Goal: Information Seeking & Learning: Check status

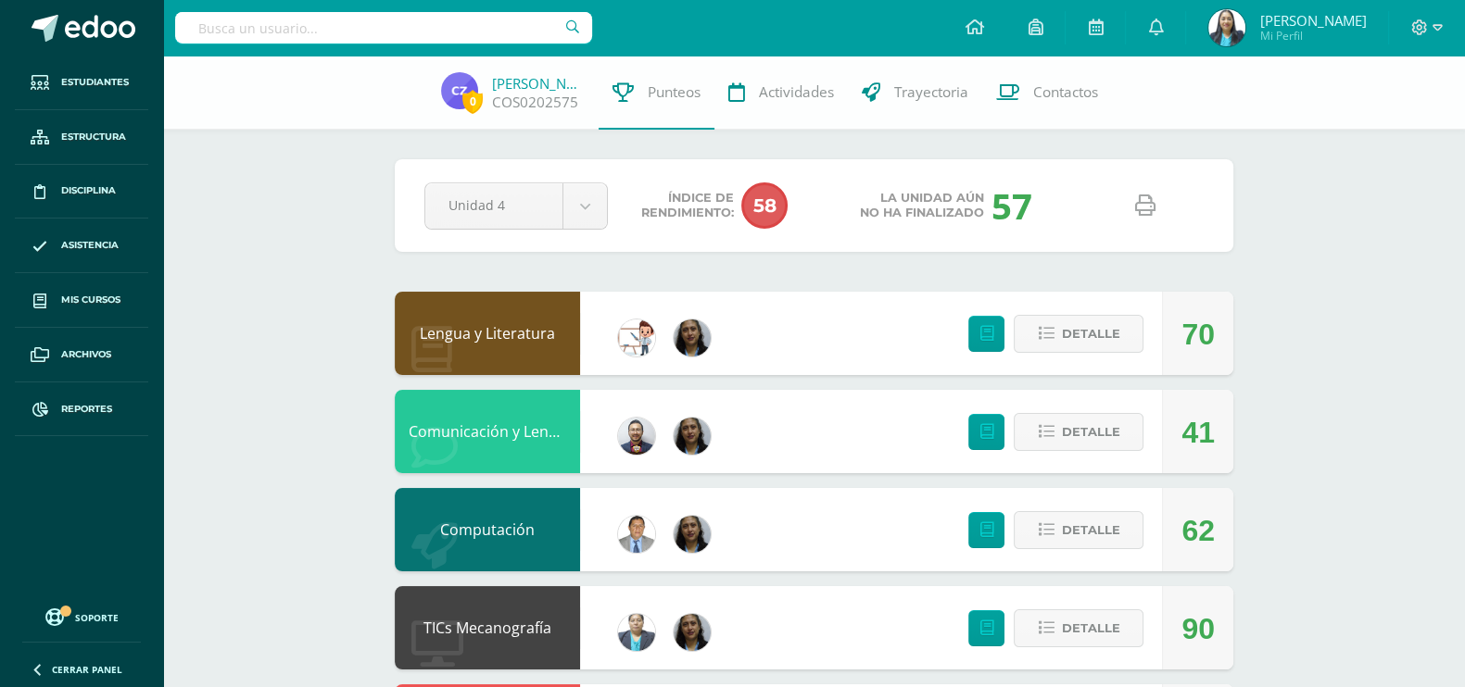
click at [398, 33] on input "text" at bounding box center [383, 27] width 417 height 31
type input "CATHERINE ZUÑIGA"
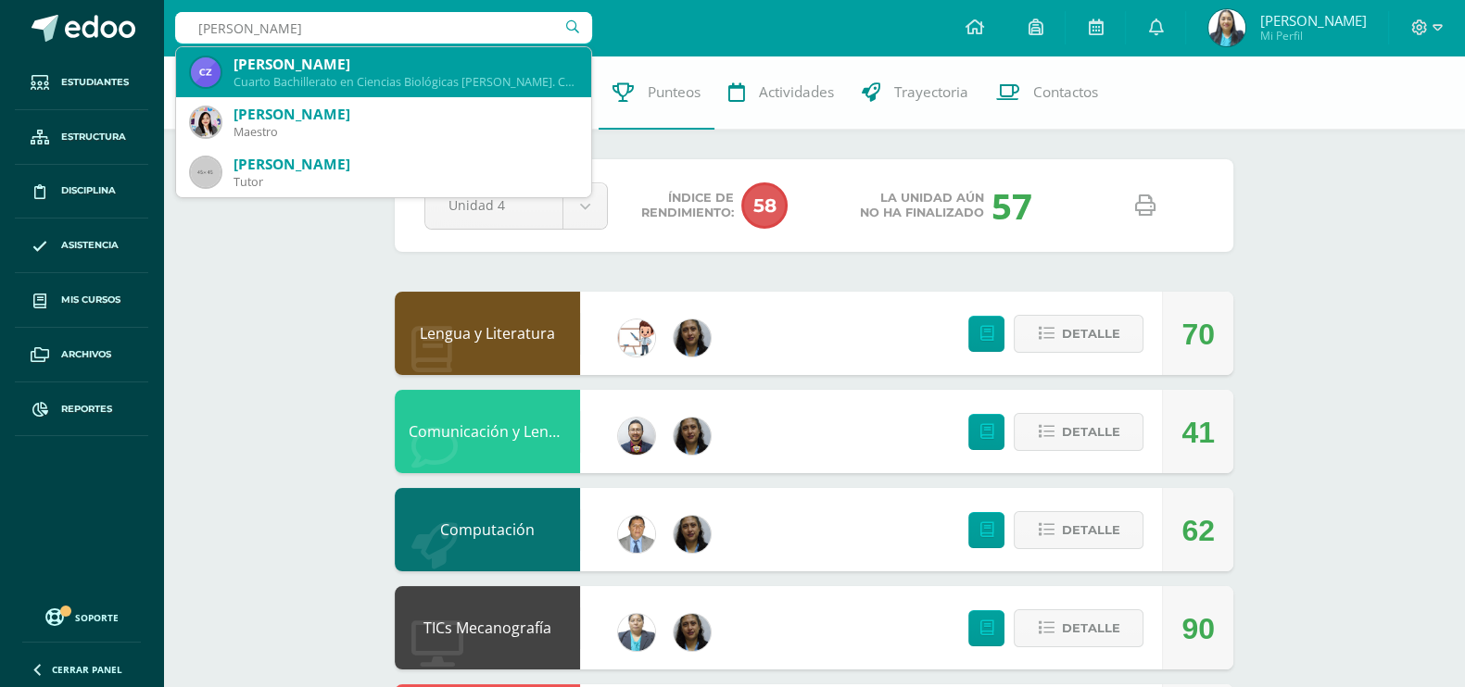
drag, startPoint x: 400, startPoint y: 99, endPoint x: 404, endPoint y: 60, distance: 39.1
click at [404, 60] on span "Catherine Yulissa Zúñiga Rivera Cuarto Bachillerato en Ciencias Biológicas Bach…" at bounding box center [383, 122] width 415 height 150
click at [412, 69] on div "Catherine Yulissa Zúñiga Rivera" at bounding box center [404, 64] width 343 height 19
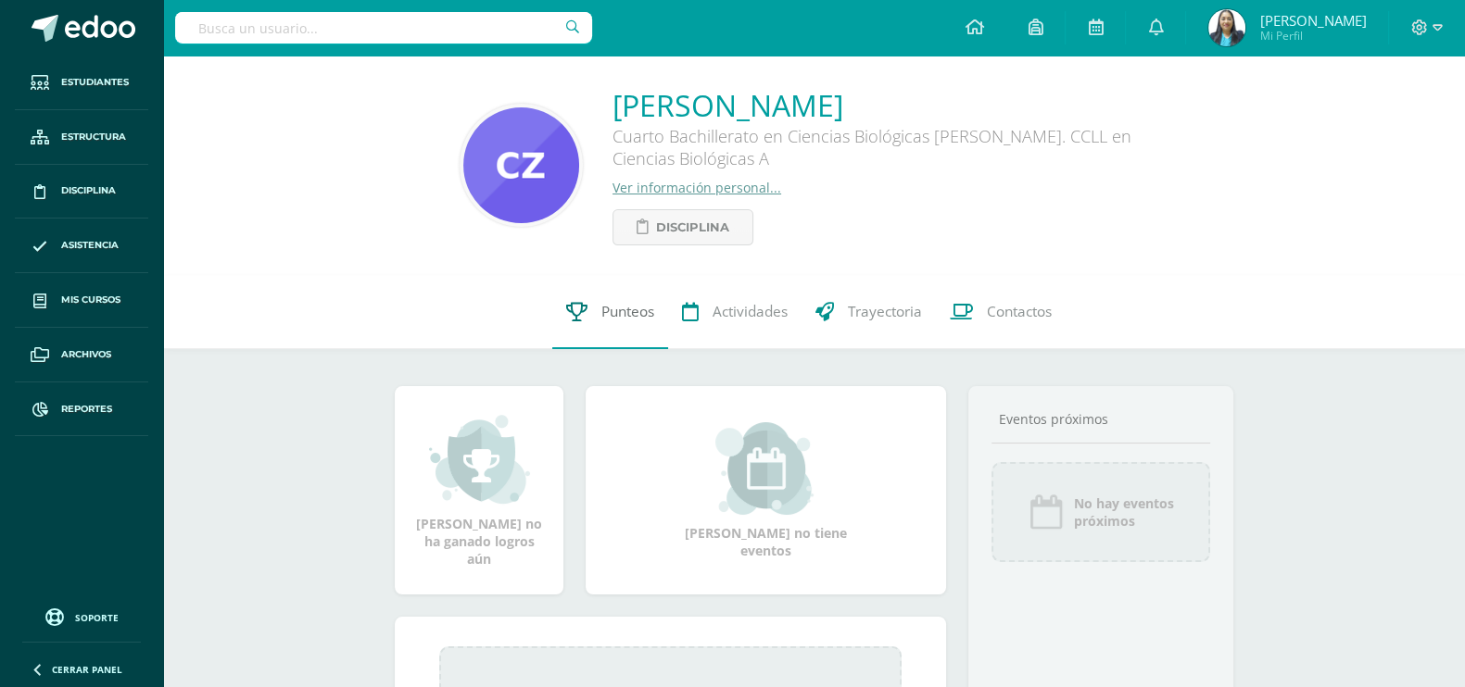
click at [622, 325] on link "Punteos" at bounding box center [610, 312] width 116 height 74
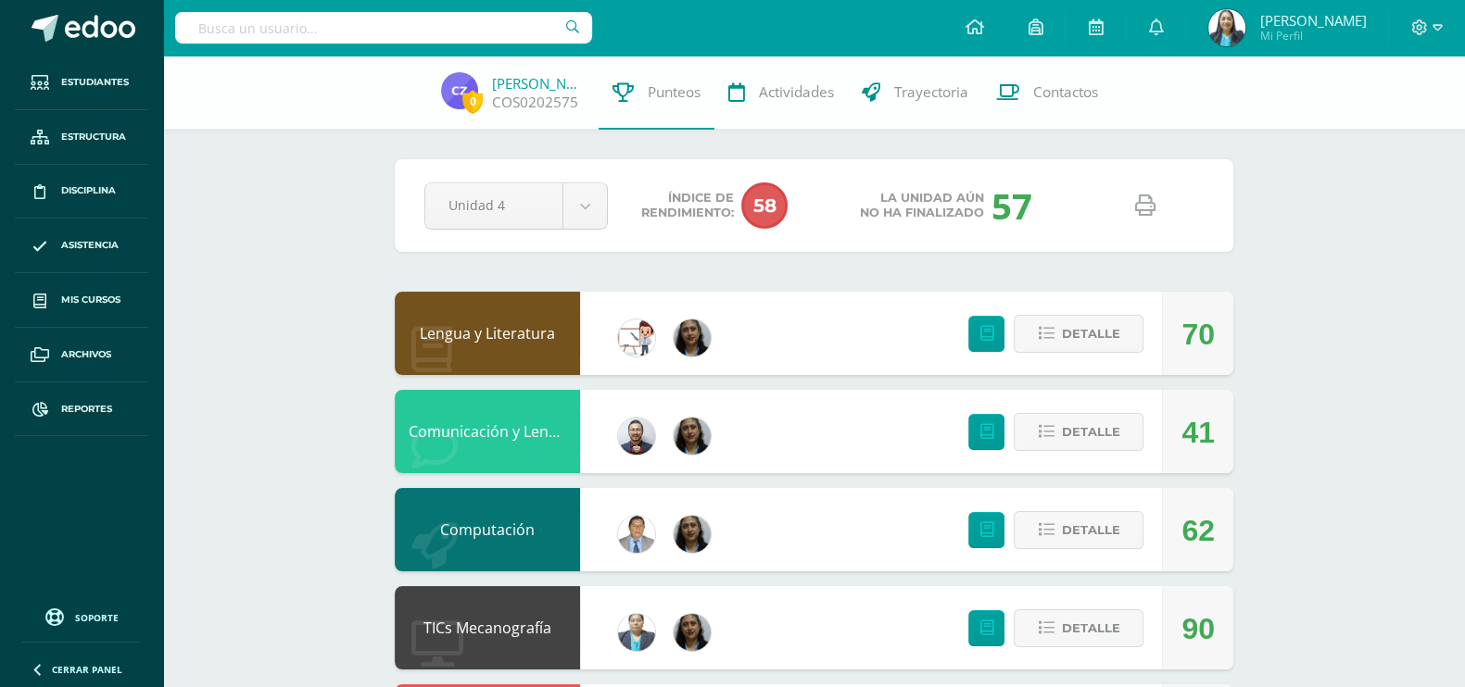
click at [1133, 210] on link at bounding box center [1144, 205] width 47 height 47
click at [408, 9] on div at bounding box center [383, 28] width 417 height 56
click at [391, 6] on div at bounding box center [383, 28] width 417 height 56
click at [372, 32] on input "text" at bounding box center [383, 27] width 417 height 31
type input "OMAR TORRES"
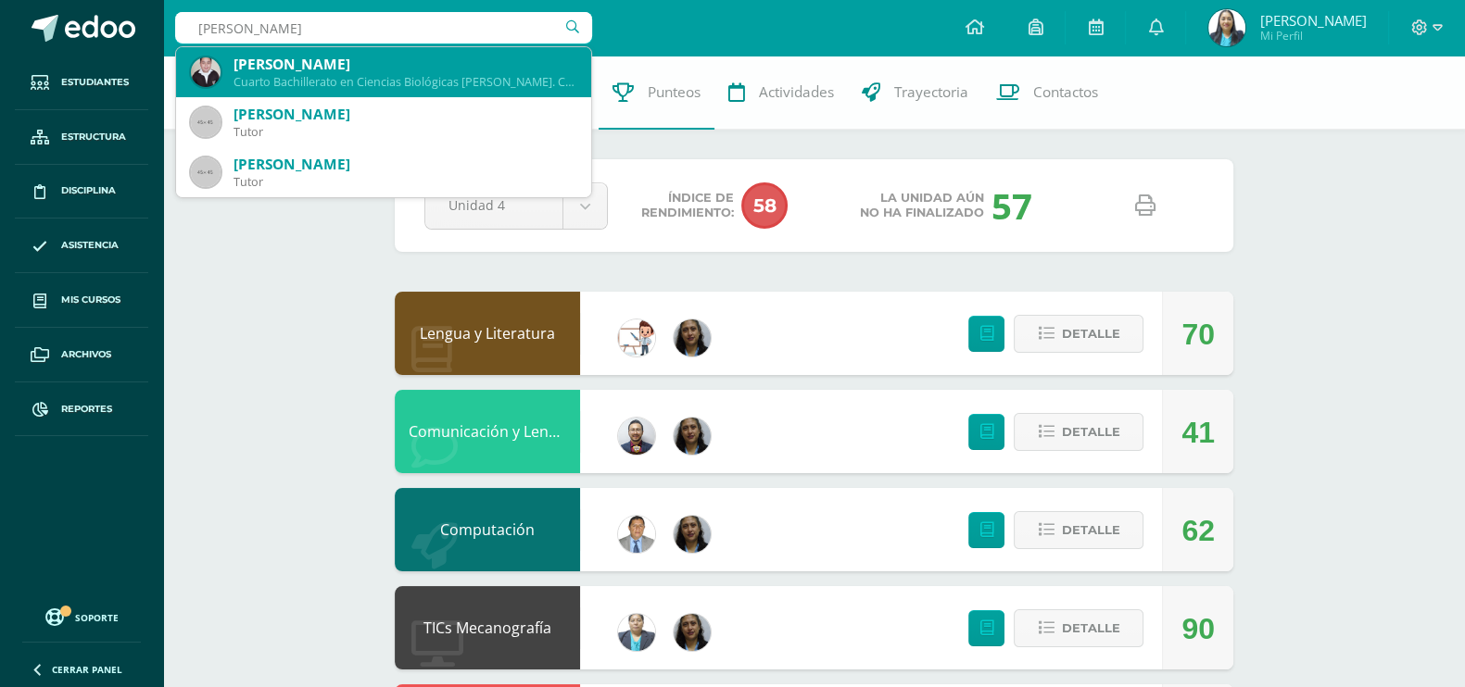
click at [369, 63] on div "Omar Andre Torres Rodriguez" at bounding box center [404, 64] width 343 height 19
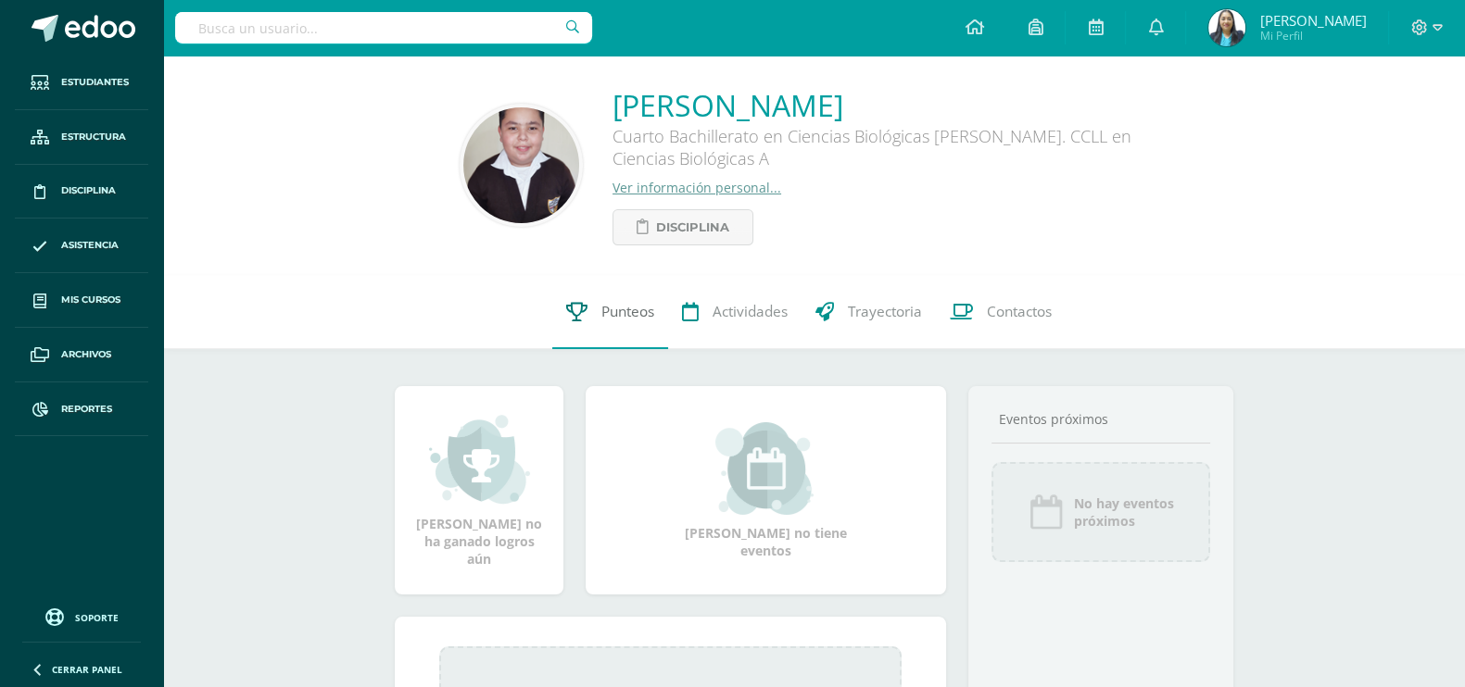
click at [620, 326] on link "Punteos" at bounding box center [610, 312] width 116 height 74
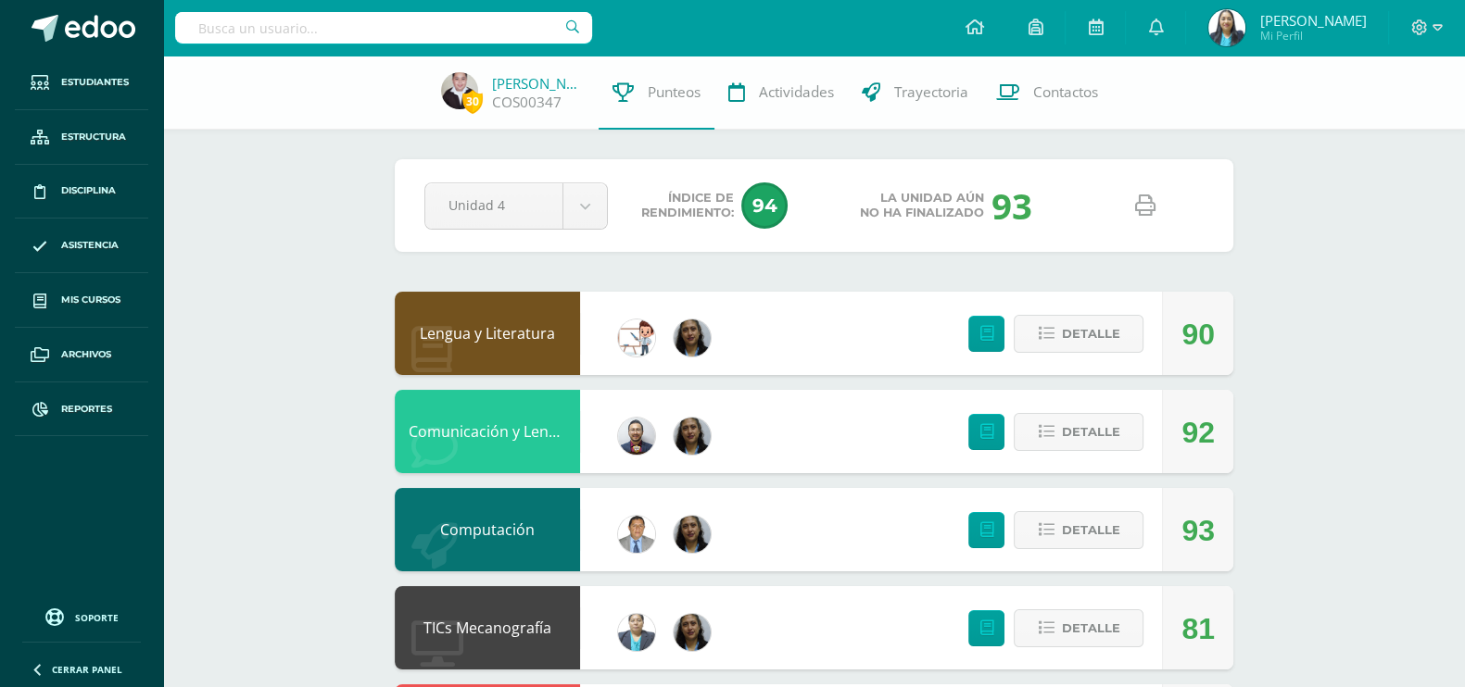
click at [1146, 215] on icon at bounding box center [1145, 205] width 20 height 20
click at [426, 30] on input "text" at bounding box center [383, 27] width 417 height 31
type input "CRISTEL MORENO"
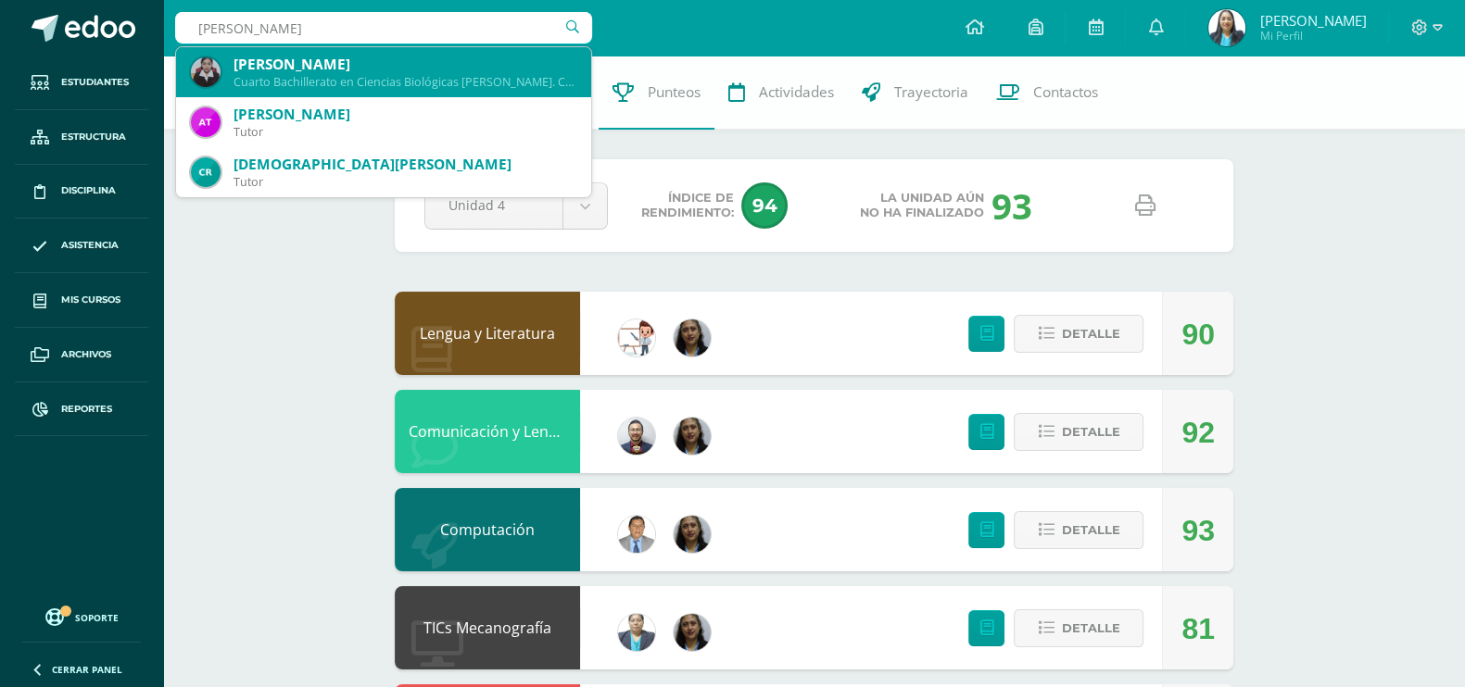
click at [413, 53] on div "Kristel Mishell Moreno Ajset Cuarto Bachillerato en Ciencias Biológicas Bach. C…" at bounding box center [383, 72] width 385 height 50
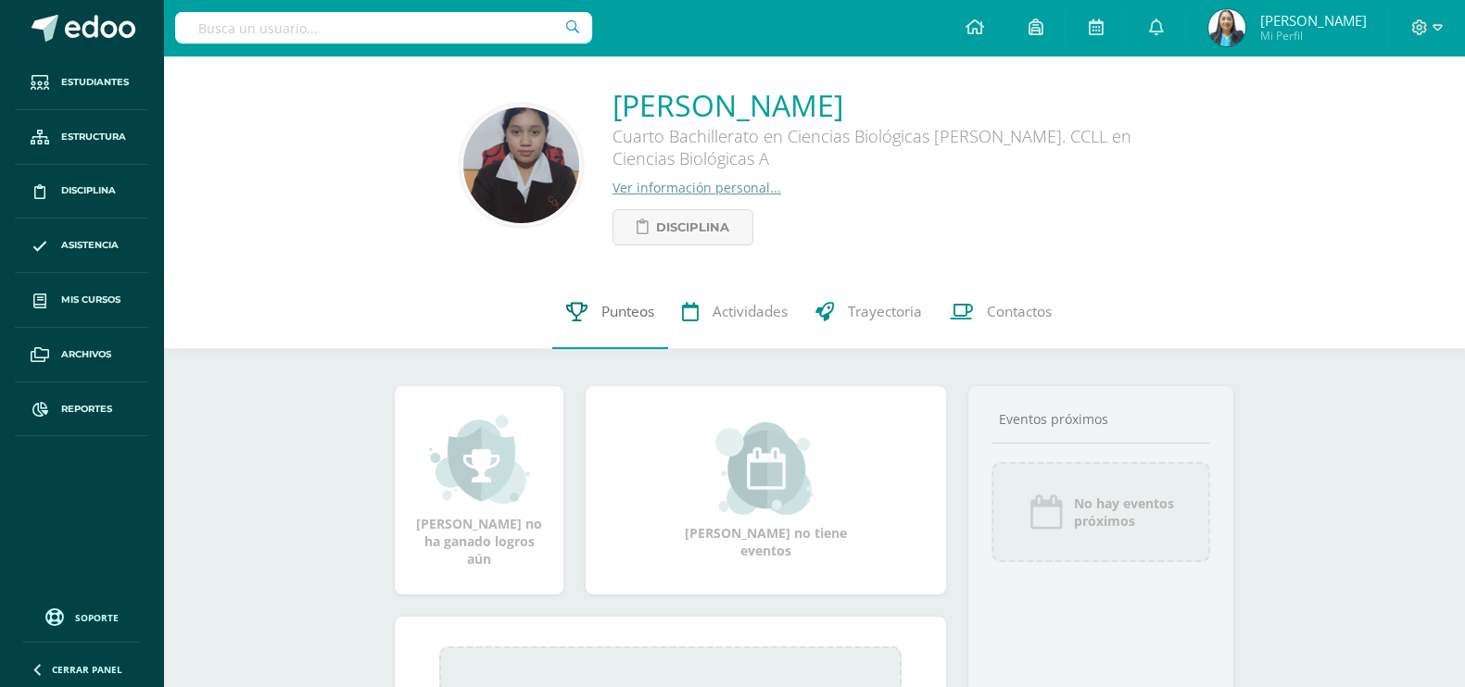
click at [619, 312] on span "Punteos" at bounding box center [627, 311] width 53 height 19
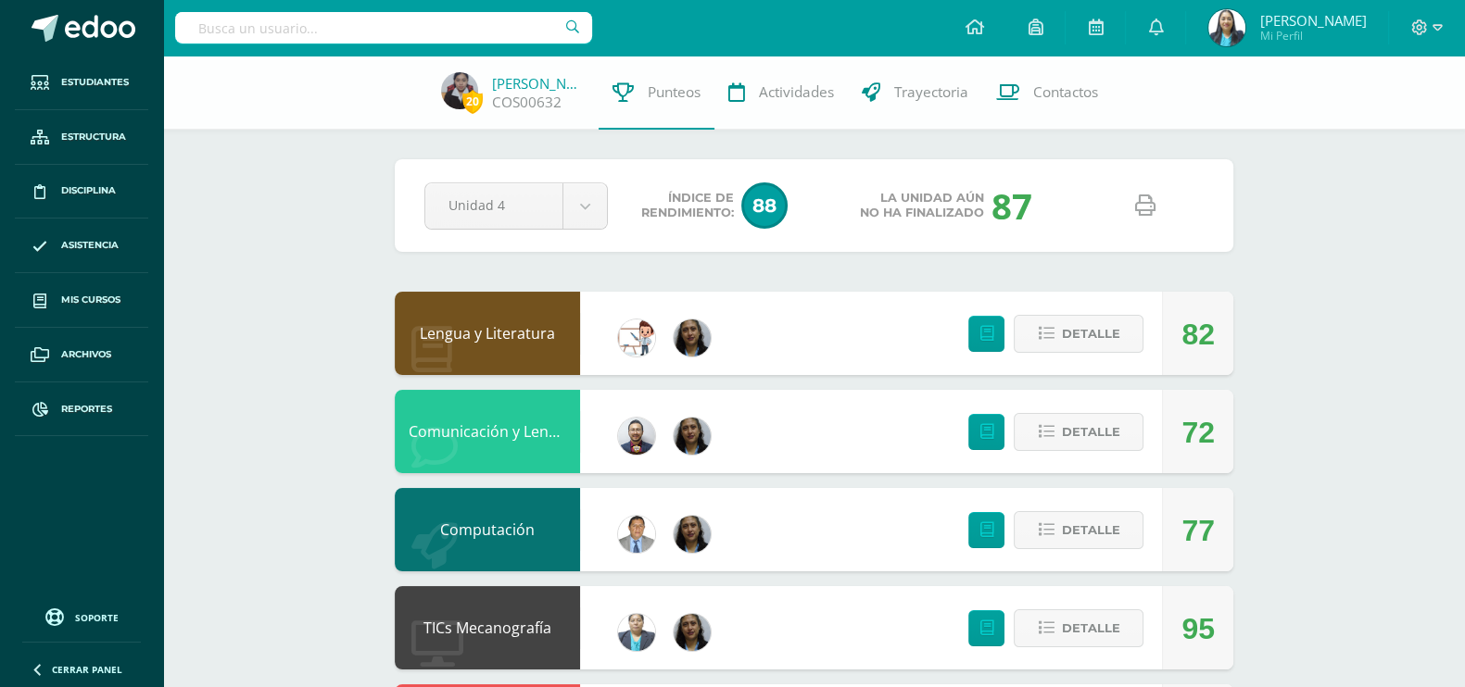
click at [1130, 211] on link at bounding box center [1144, 205] width 47 height 47
click at [486, 27] on input "text" at bounding box center [383, 27] width 417 height 31
type input "V"
type input "[PERSON_NAME]"
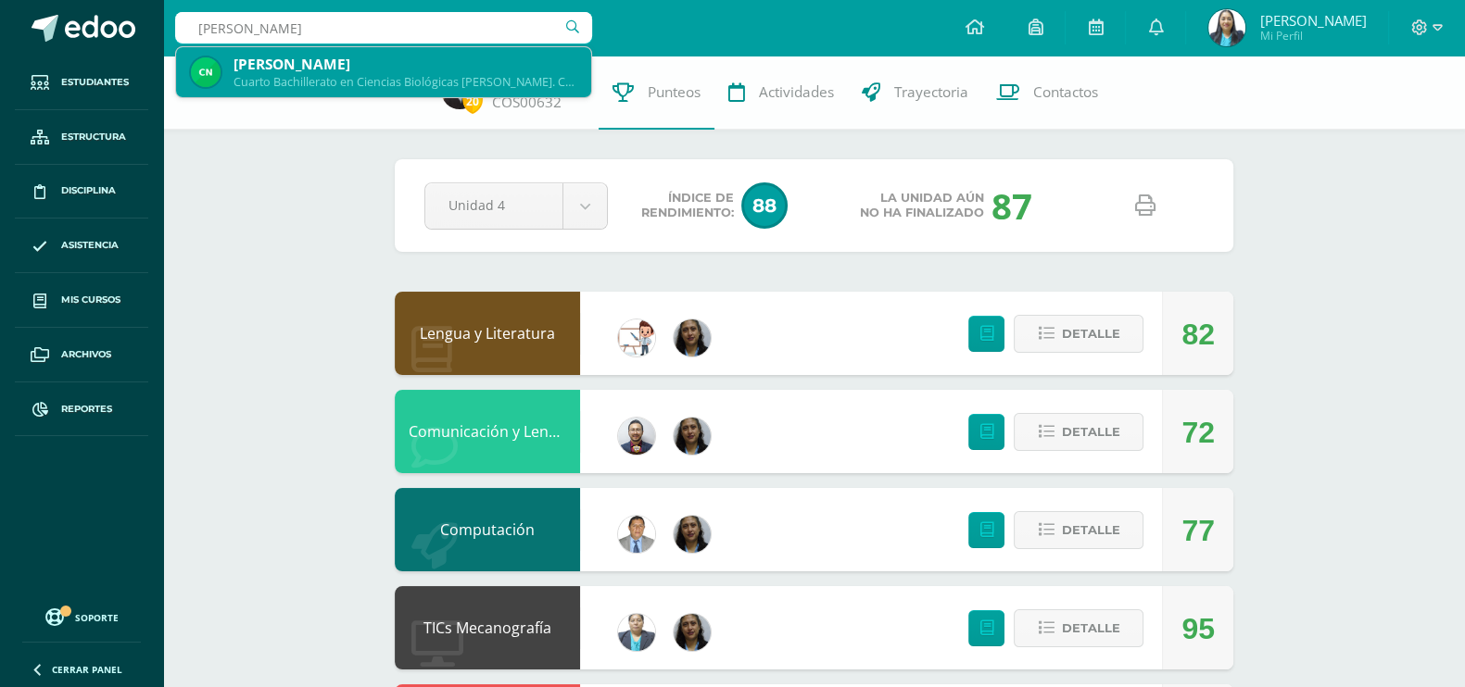
click at [352, 76] on div "Cuarto Bachillerato en Ciencias Biológicas [PERSON_NAME]. CCLL en Ciencias Biol…" at bounding box center [404, 82] width 343 height 16
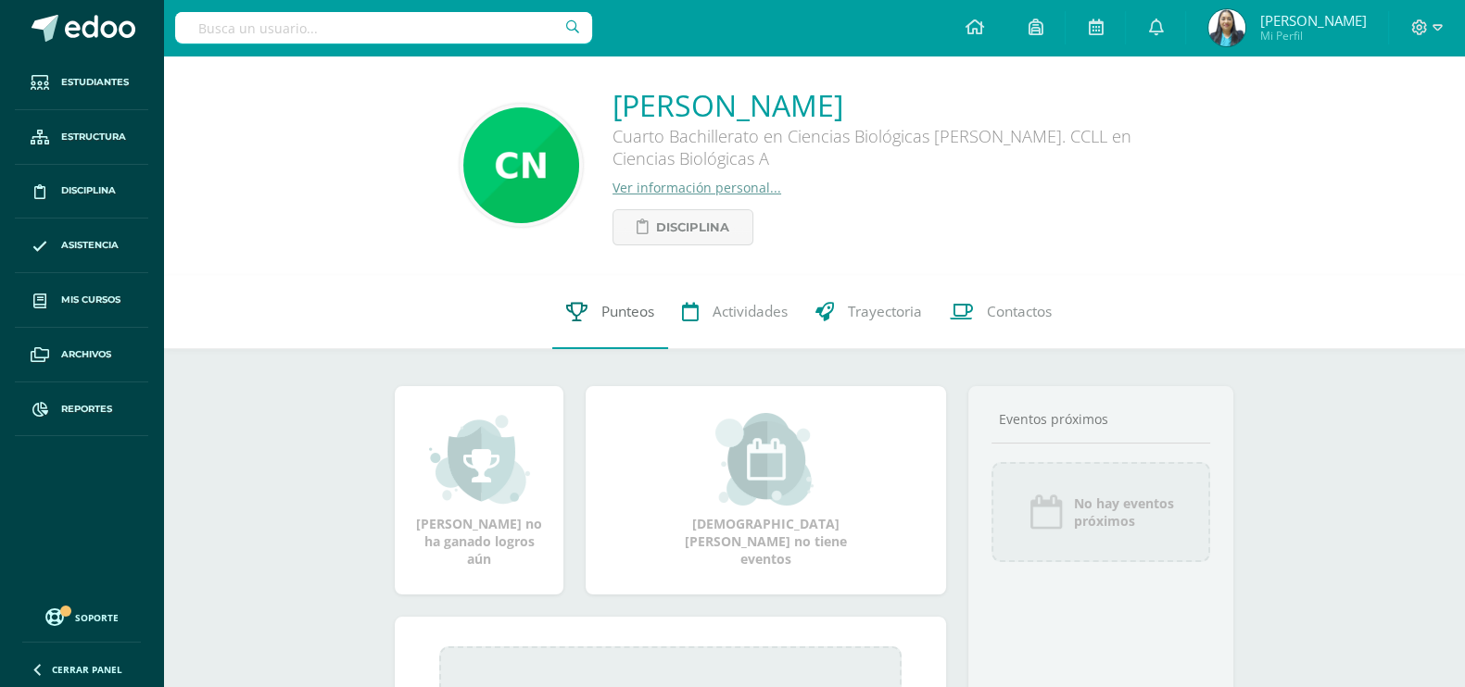
click at [616, 319] on span "Punteos" at bounding box center [627, 311] width 53 height 19
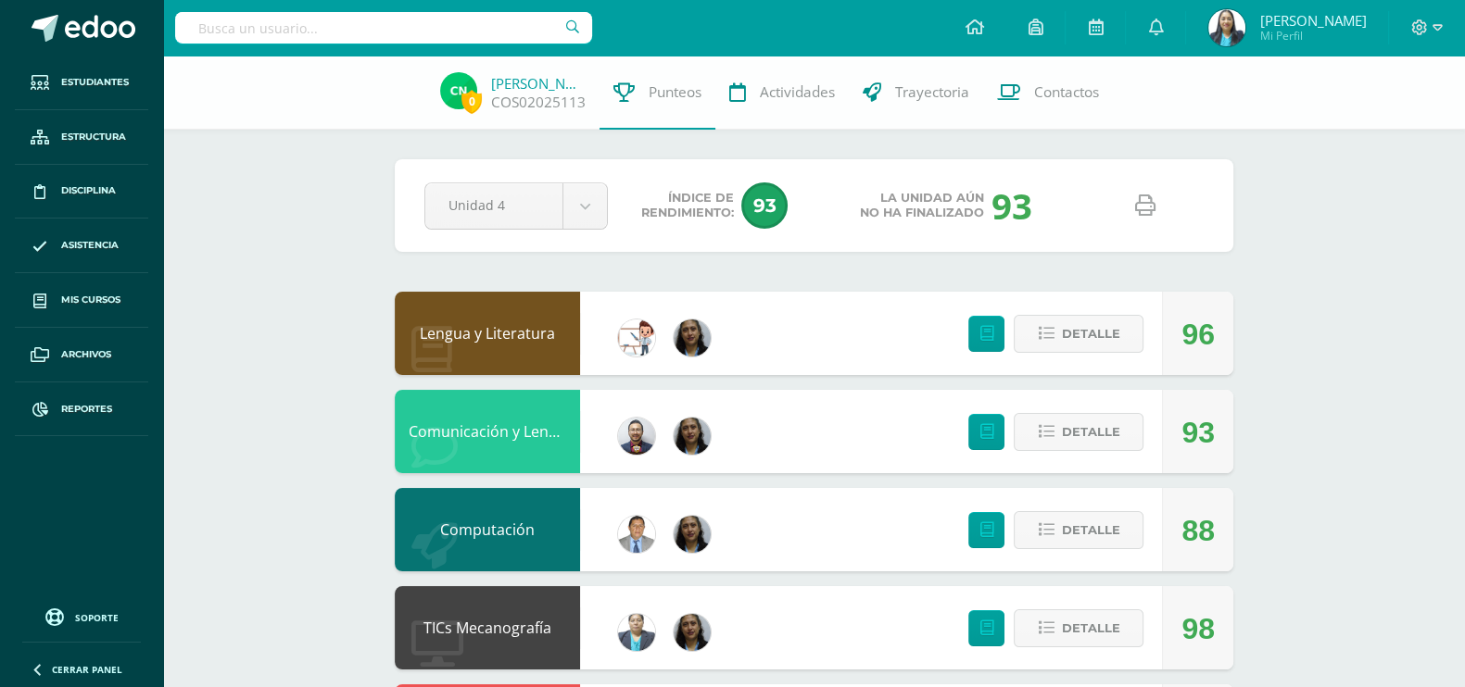
click at [500, 32] on input "text" at bounding box center [383, 27] width 417 height 31
click at [1147, 212] on icon at bounding box center [1145, 205] width 20 height 20
click at [384, 31] on input "text" at bounding box center [383, 27] width 417 height 31
type input "GUSTAVO ARANA"
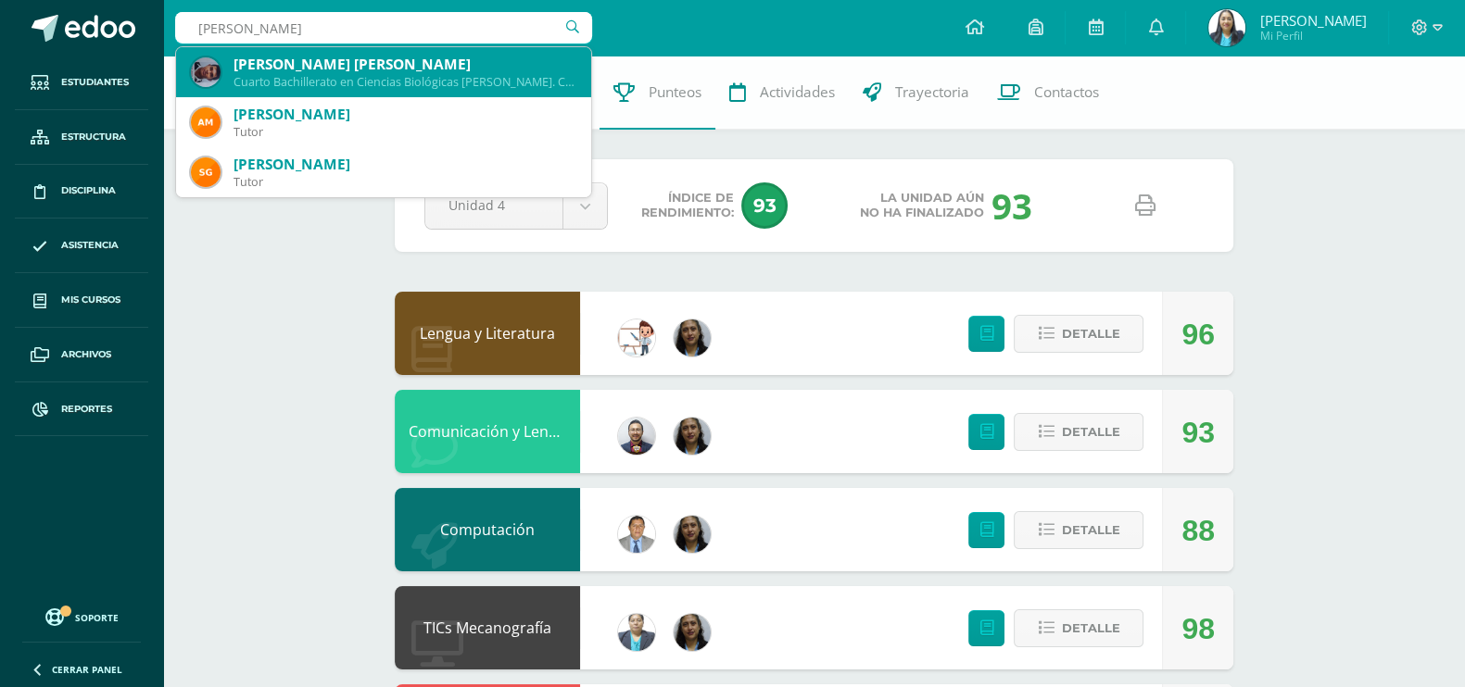
click at [449, 64] on div "Gustavo Jesús David Arana Gallardo" at bounding box center [404, 64] width 343 height 19
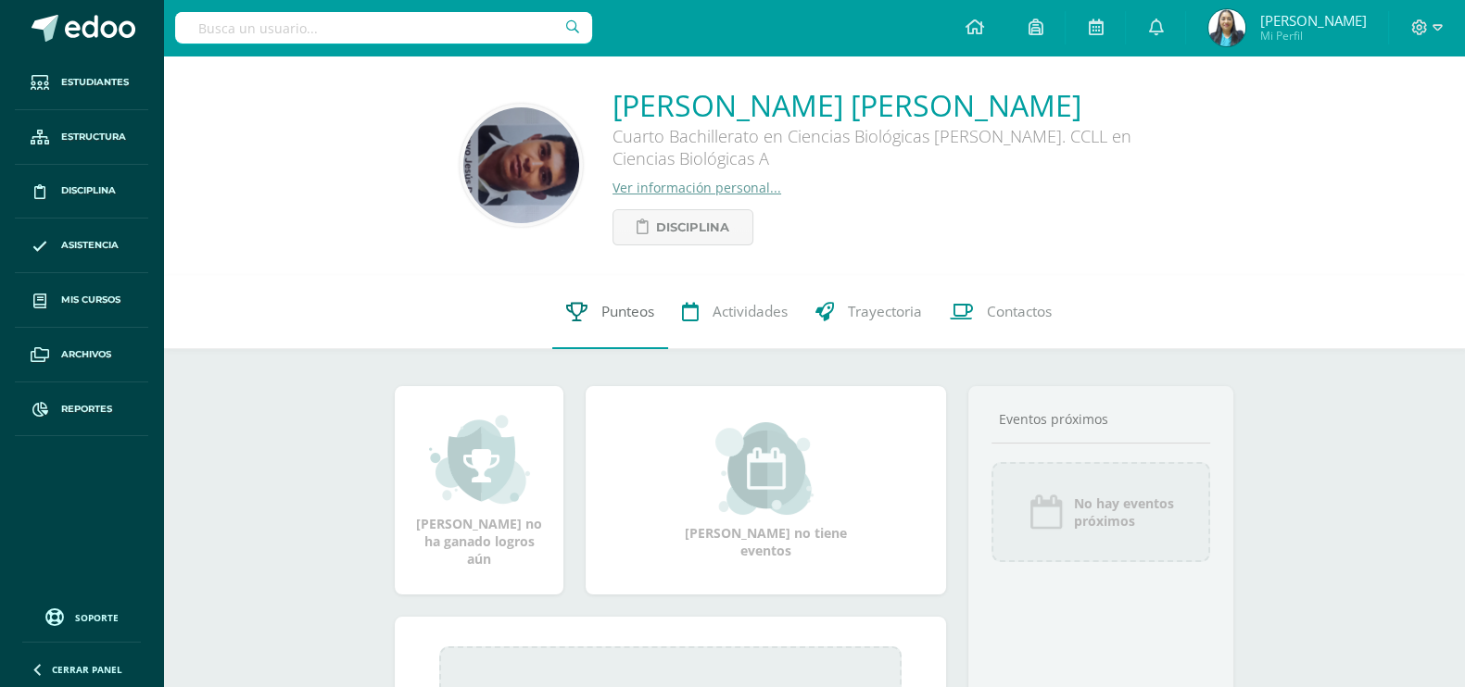
click at [605, 310] on span "Punteos" at bounding box center [627, 311] width 53 height 19
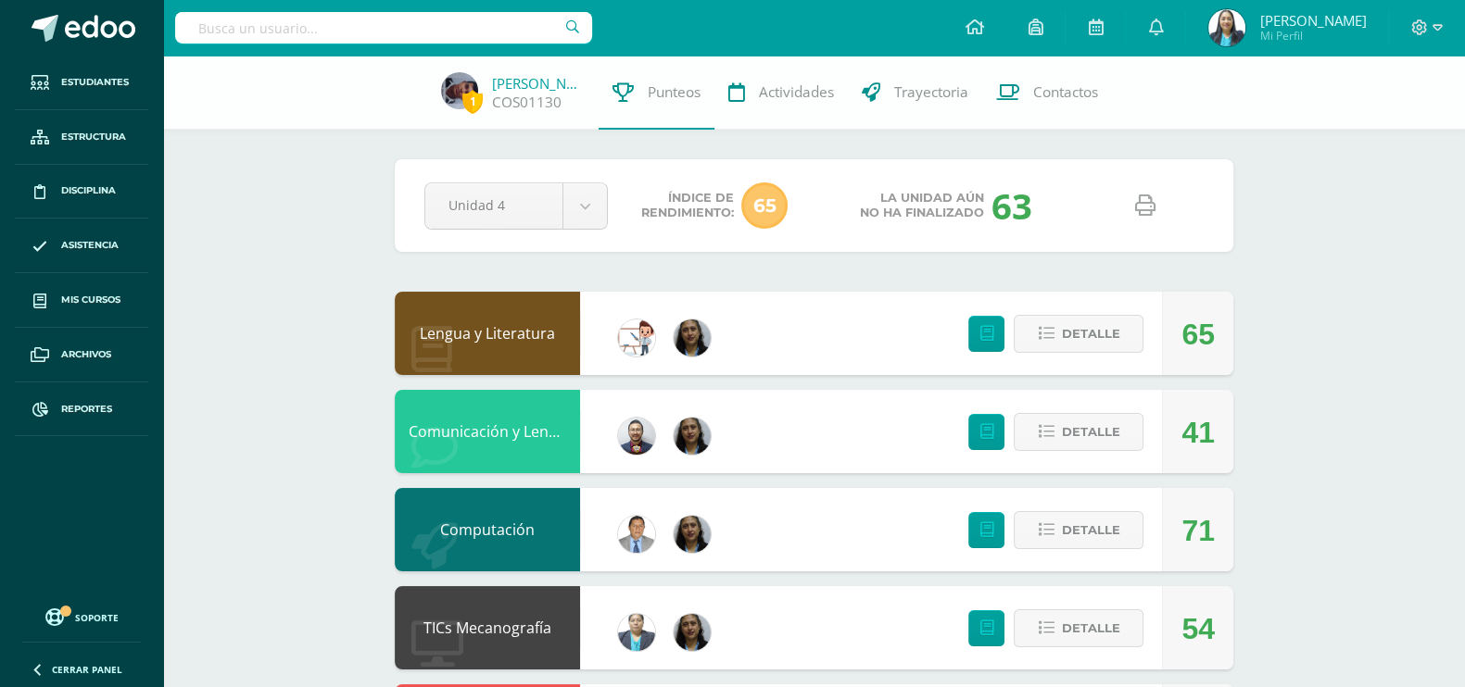
click at [1137, 201] on icon at bounding box center [1145, 205] width 20 height 20
click at [273, 37] on input "text" at bounding box center [383, 27] width 417 height 31
type input "ANA LUCIA DU"
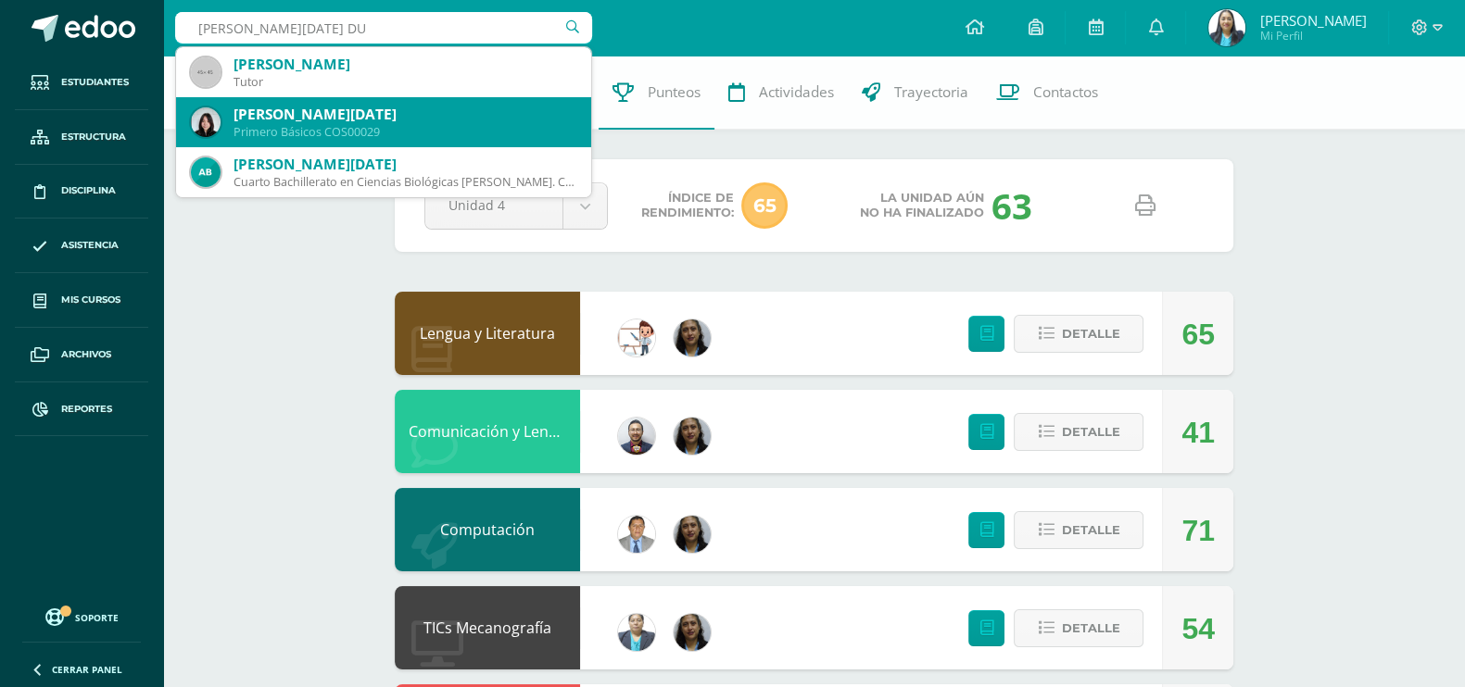
click at [319, 122] on div "Ana Lucia Duarte Martínez" at bounding box center [404, 114] width 343 height 19
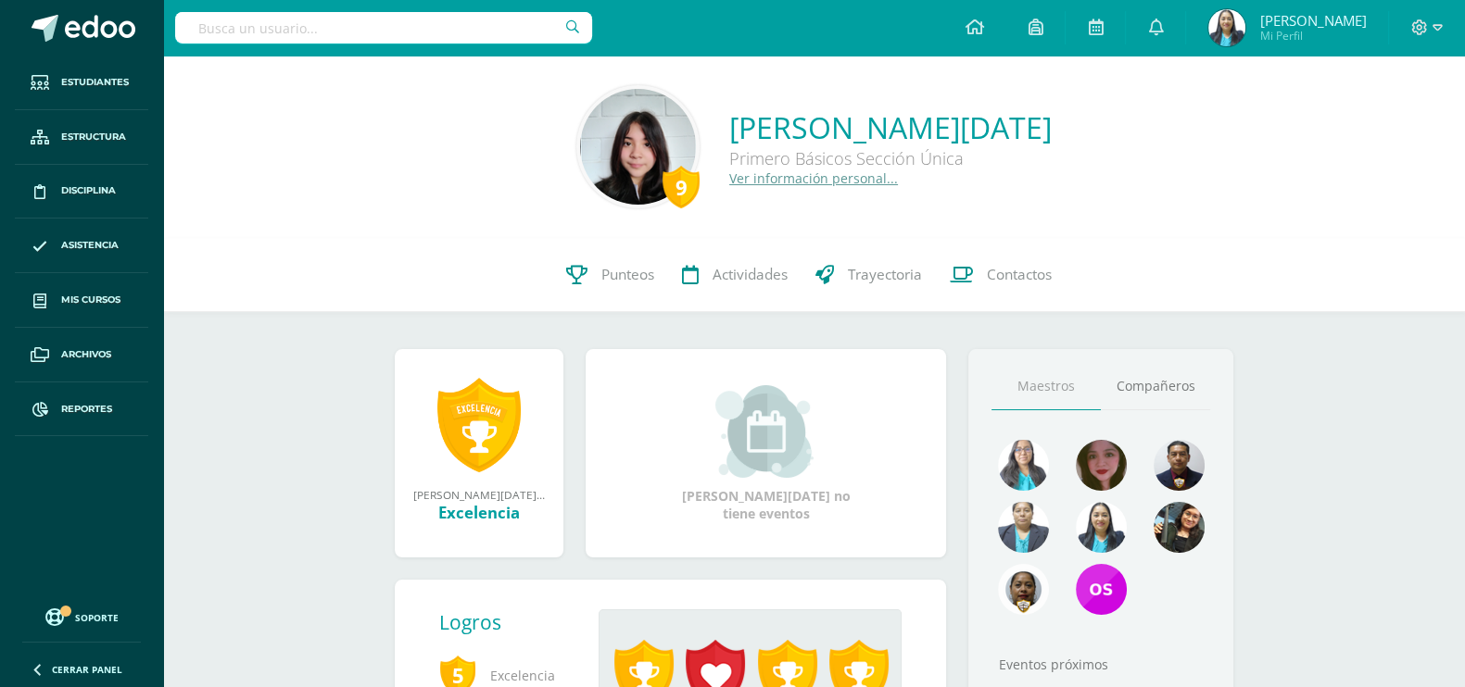
click at [408, 27] on input "text" at bounding box center [383, 27] width 417 height 31
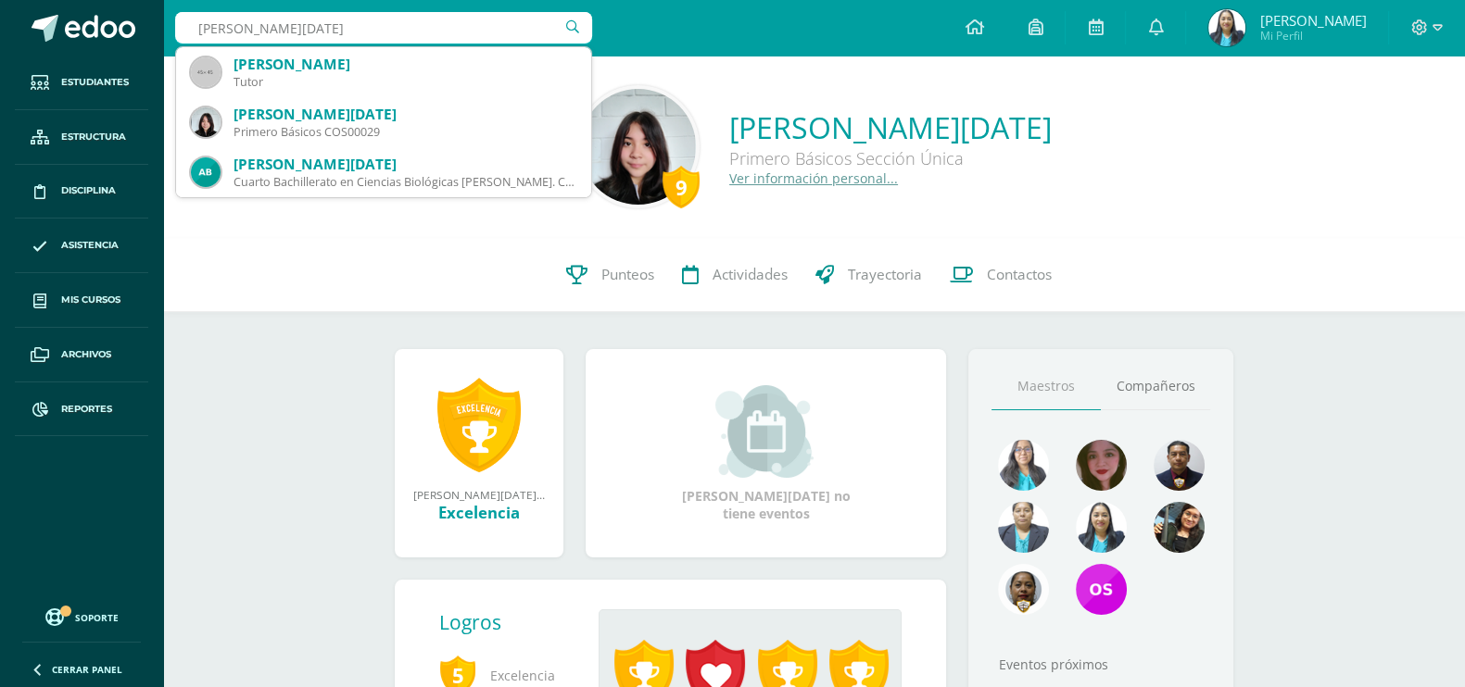
type input "ANA LUCIA"
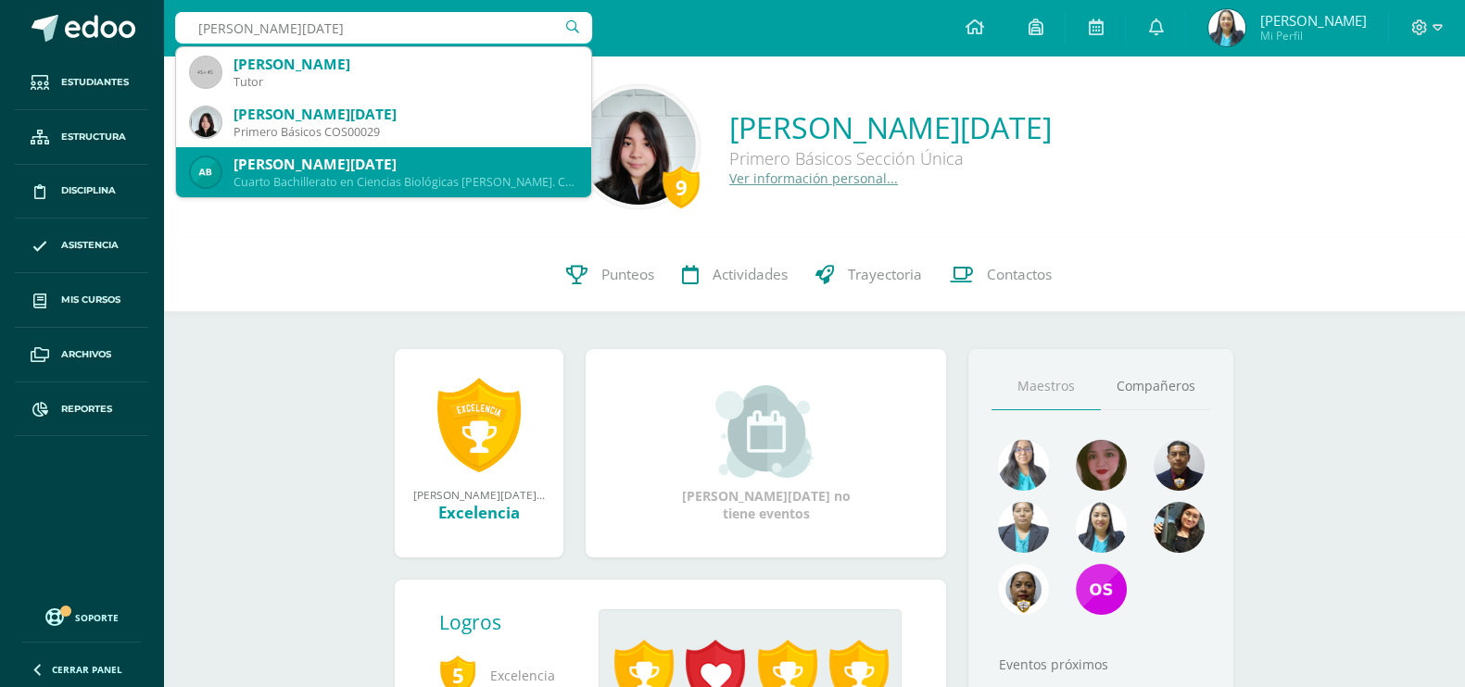
click at [396, 150] on div "Ana Lucia Bautista Dávila Cuarto Bachillerato en Ciencias Biológicas Bach. CCLL…" at bounding box center [383, 172] width 385 height 50
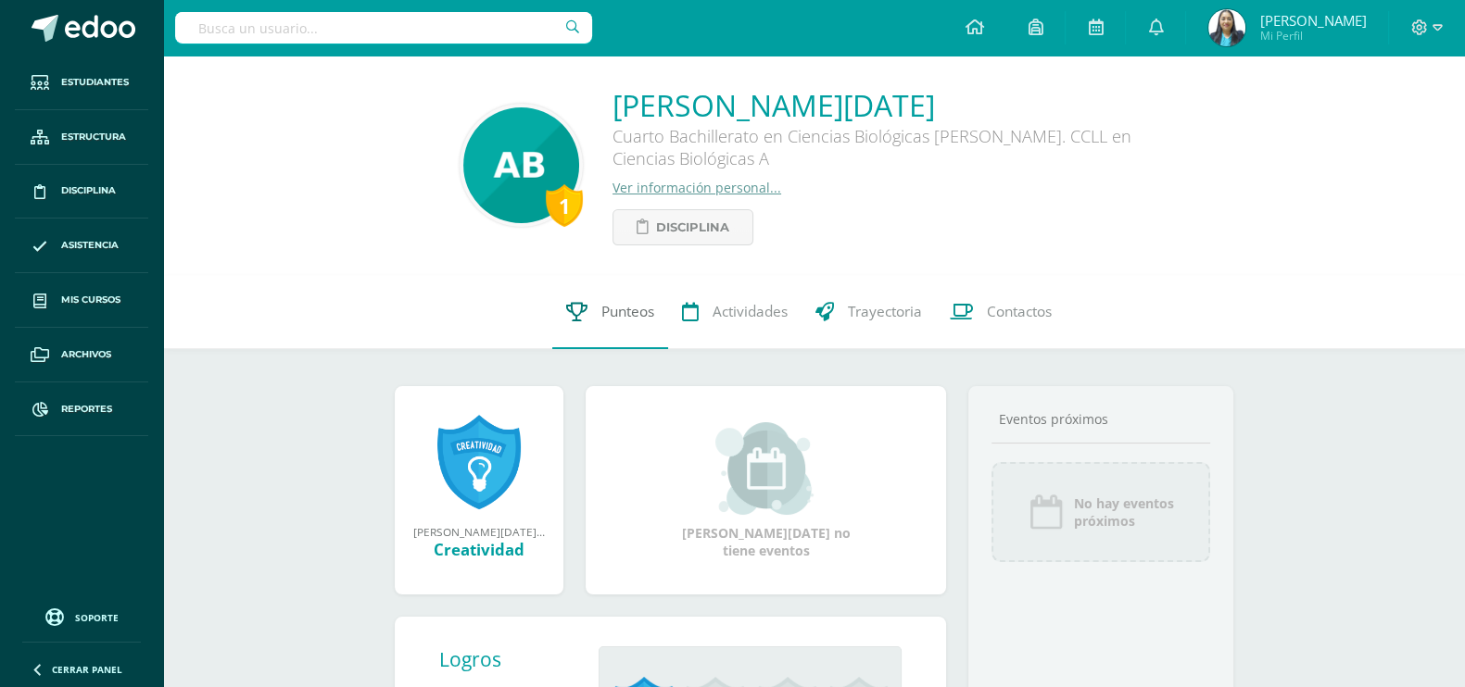
click at [652, 289] on link "Punteos" at bounding box center [610, 312] width 116 height 74
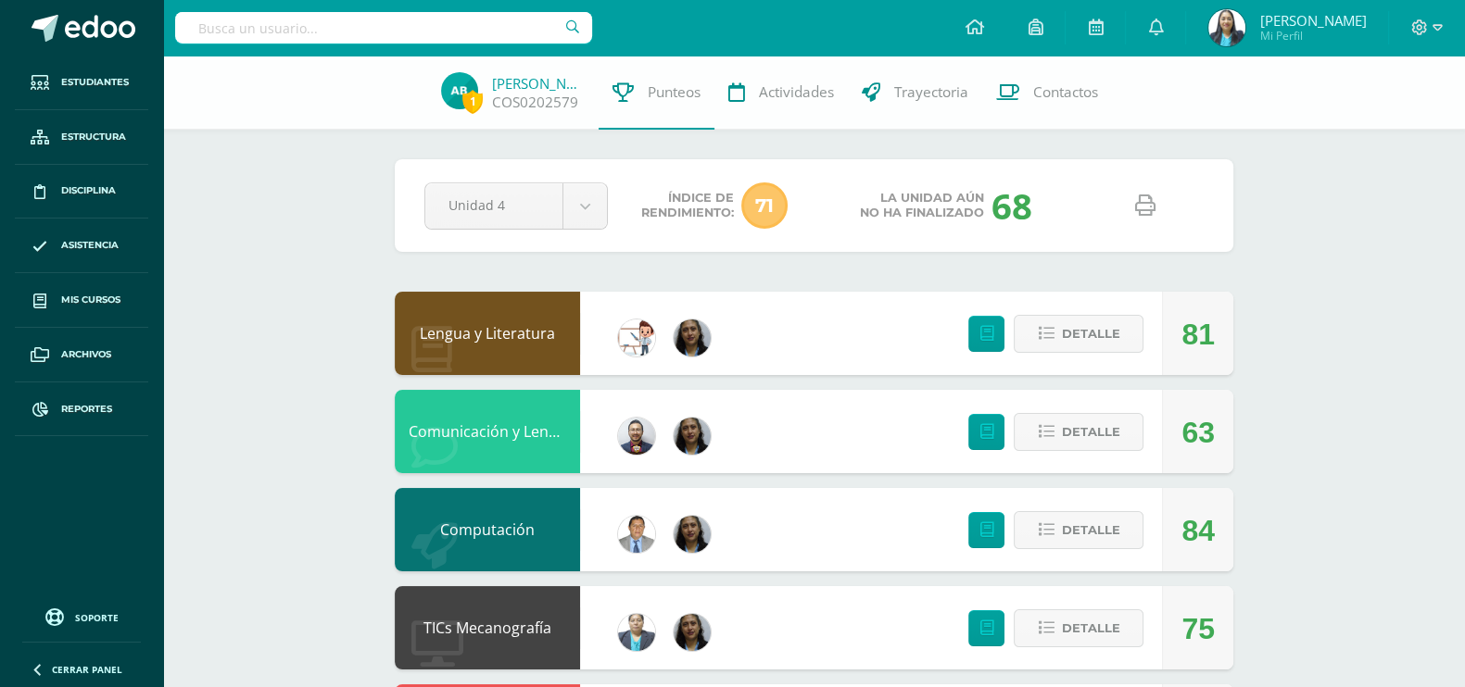
click at [1151, 208] on icon at bounding box center [1145, 205] width 20 height 20
click at [472, 23] on input "text" at bounding box center [383, 27] width 417 height 31
type input "DAMARIS"
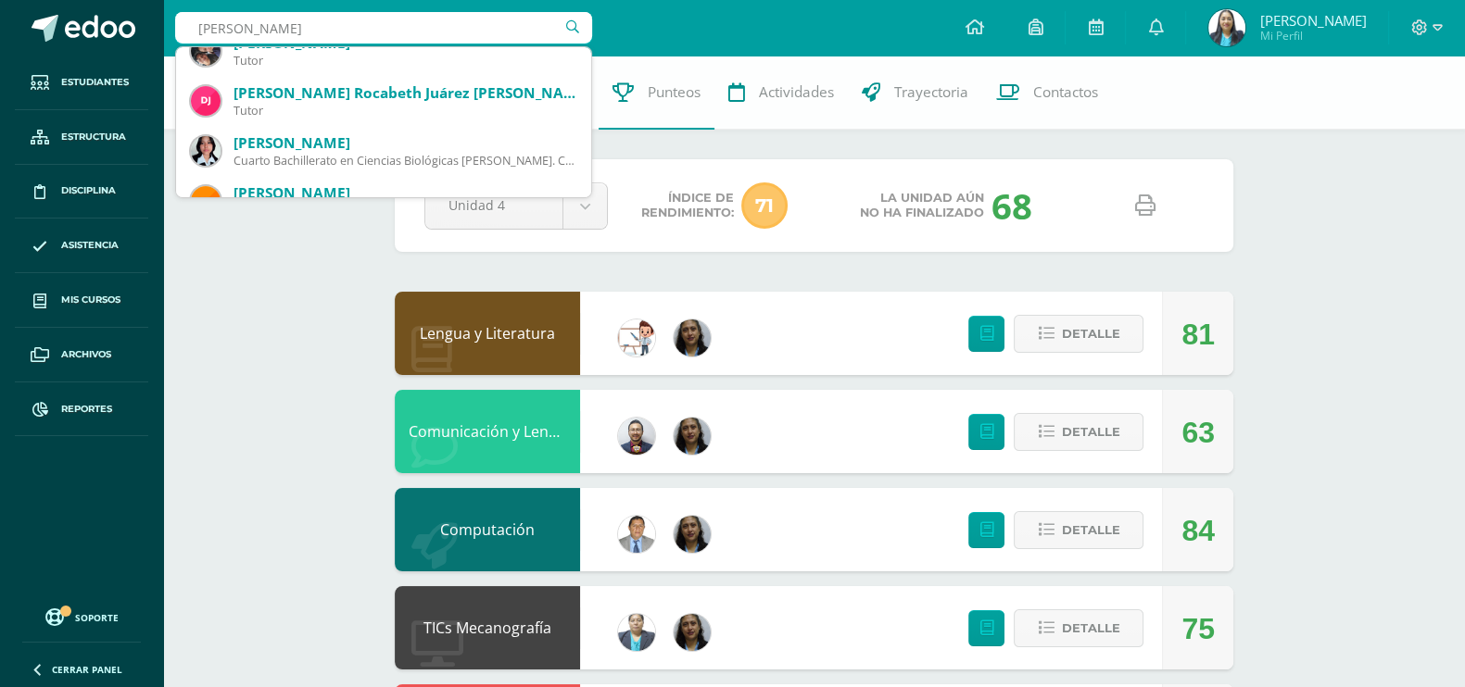
scroll to position [410, 0]
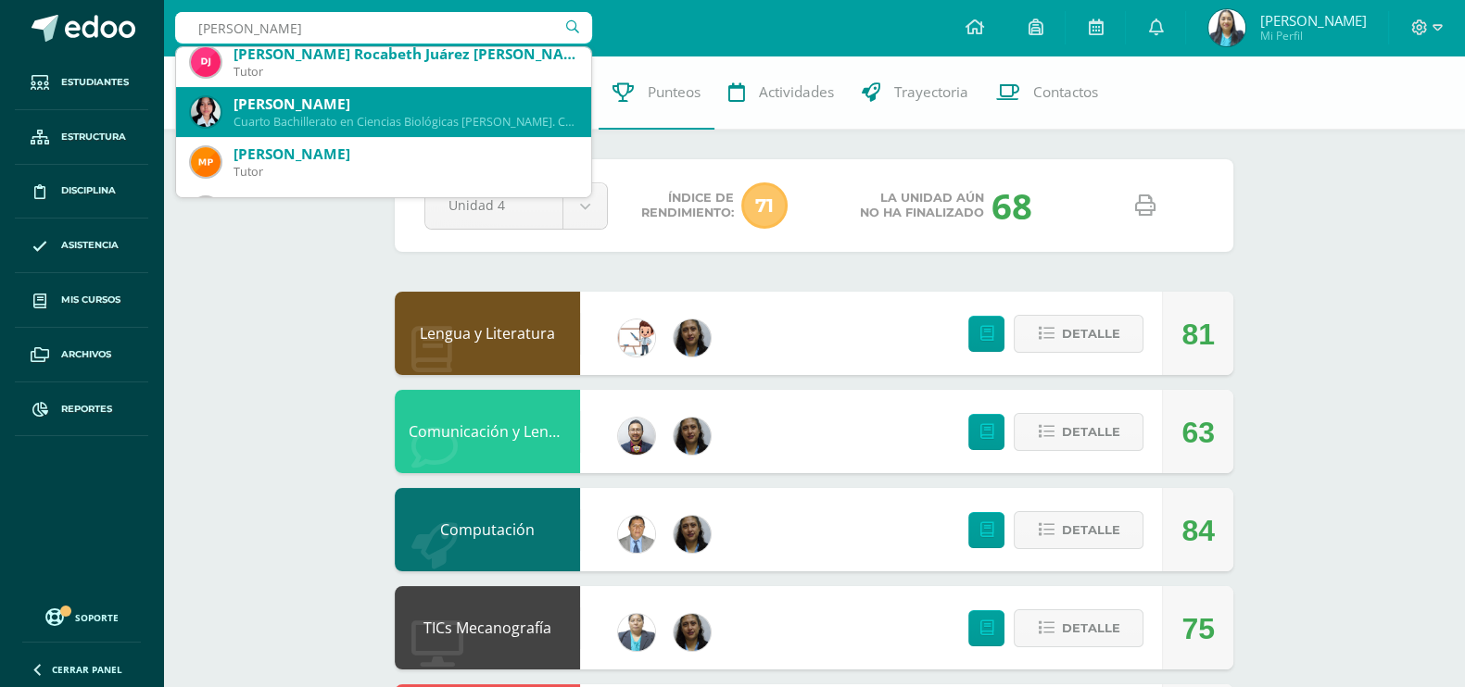
click at [483, 122] on div "Cuarto Bachillerato en Ciencias Biológicas Bach. CCLL en Ciencias Biológicas CO…" at bounding box center [404, 122] width 343 height 16
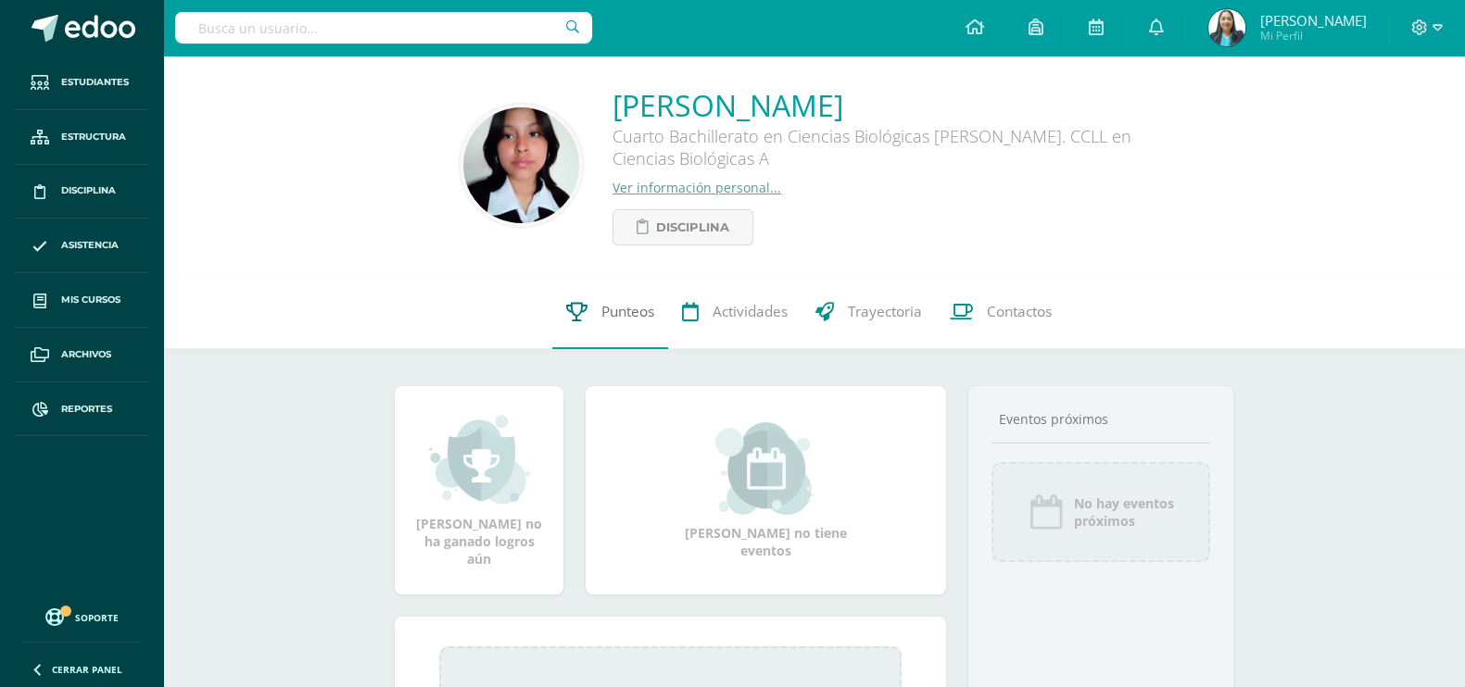
click at [616, 317] on span "Punteos" at bounding box center [627, 311] width 53 height 19
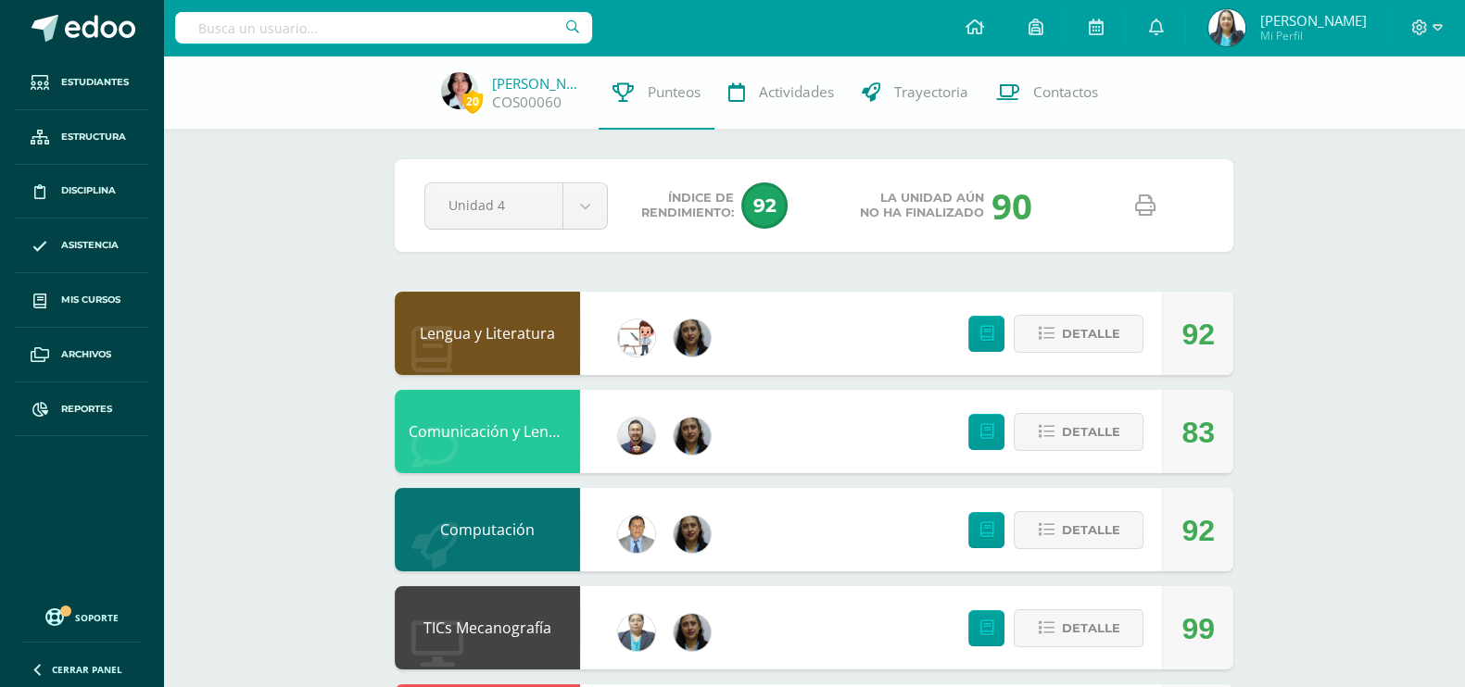
click at [1143, 206] on icon at bounding box center [1145, 205] width 20 height 20
click at [376, 18] on input "text" at bounding box center [383, 27] width 417 height 31
type input "JORGE LUIS CAMPOS"
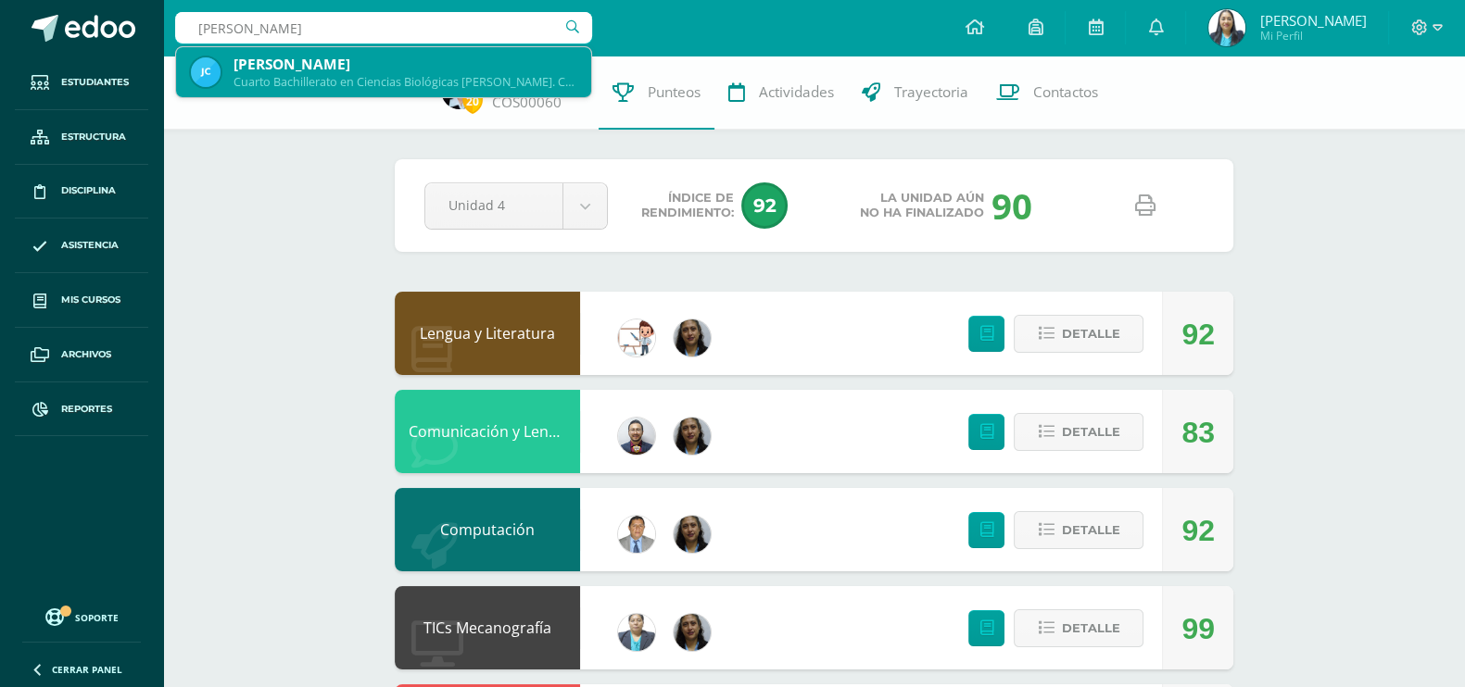
click at [390, 86] on div "Cuarto Bachillerato en Ciencias Biológicas Bach. CCLL en Ciencias Biológicas CO…" at bounding box center [404, 82] width 343 height 16
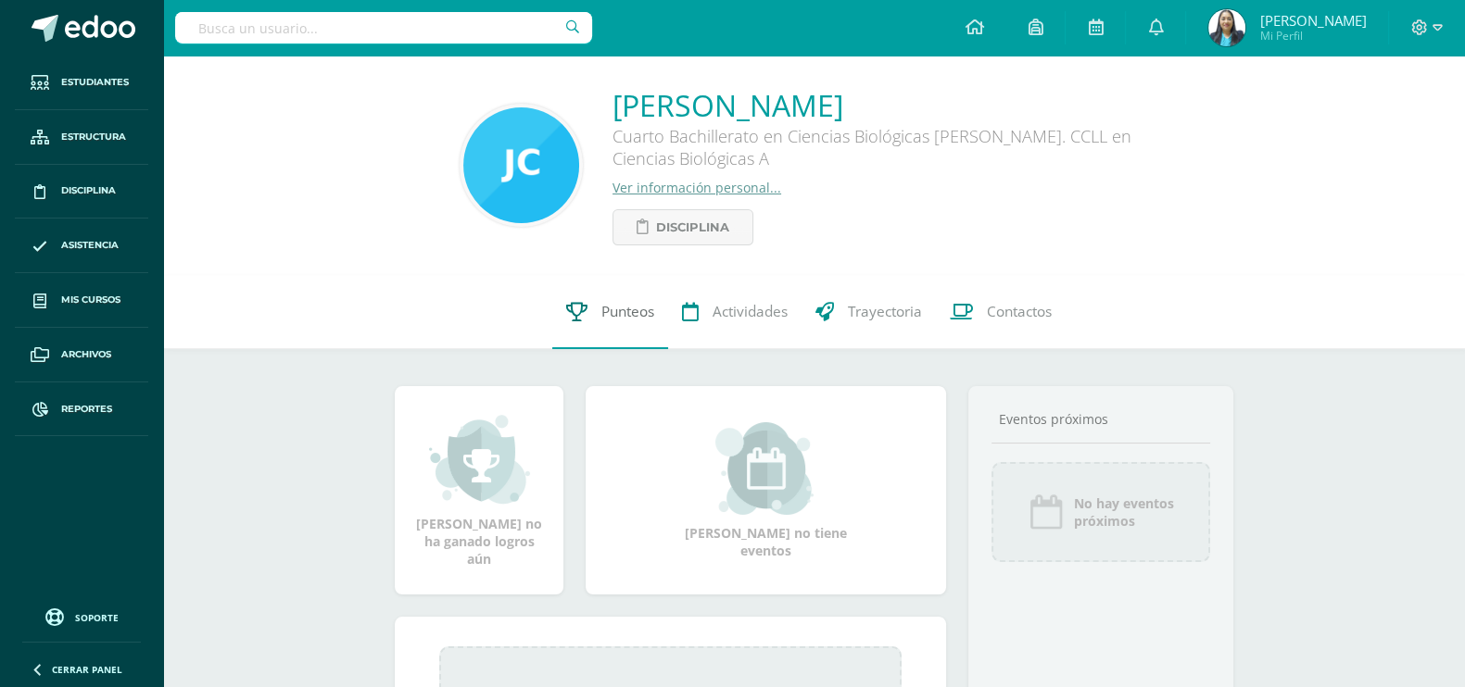
click at [642, 304] on span "Punteos" at bounding box center [627, 311] width 53 height 19
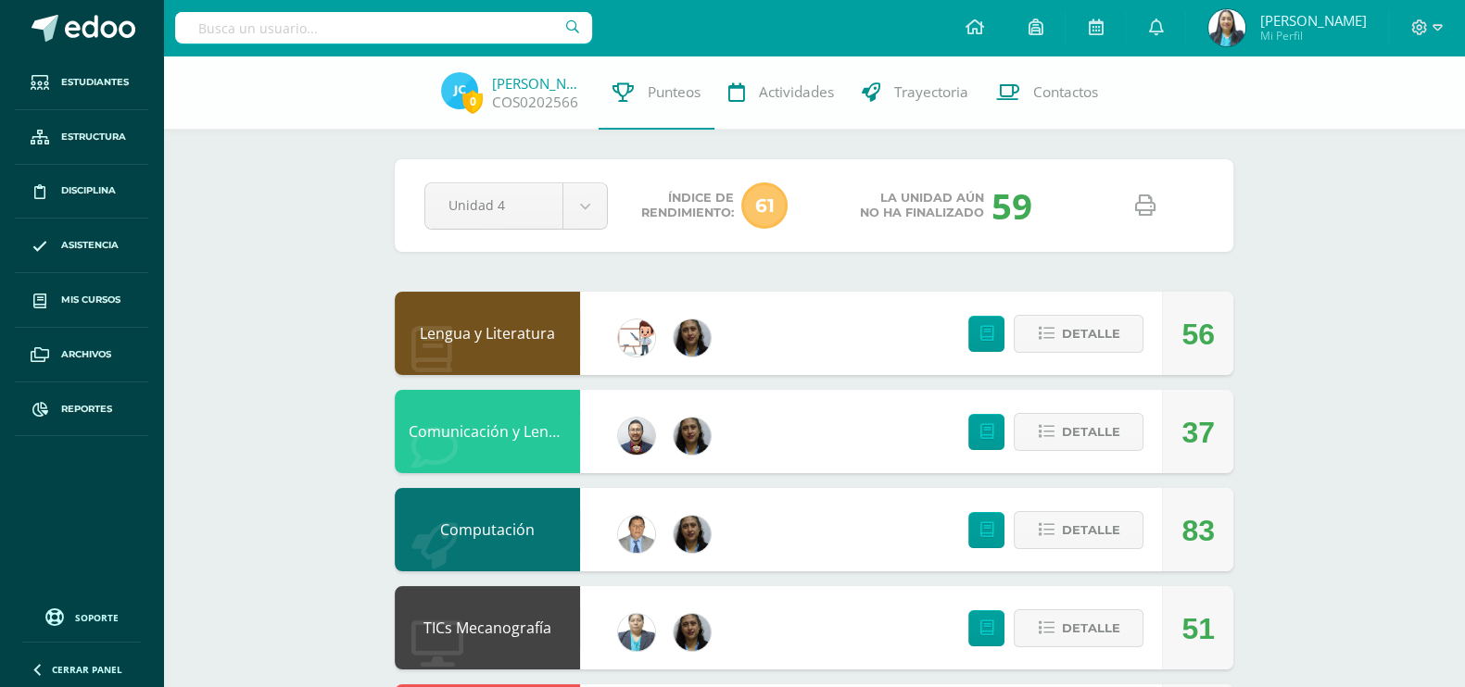
click at [1144, 215] on icon at bounding box center [1145, 205] width 20 height 20
click at [516, 37] on input "text" at bounding box center [383, 27] width 417 height 31
click at [234, 33] on input "AHSLY HUERTAS" at bounding box center [383, 27] width 417 height 31
type input "ASHLY HUERTAS"
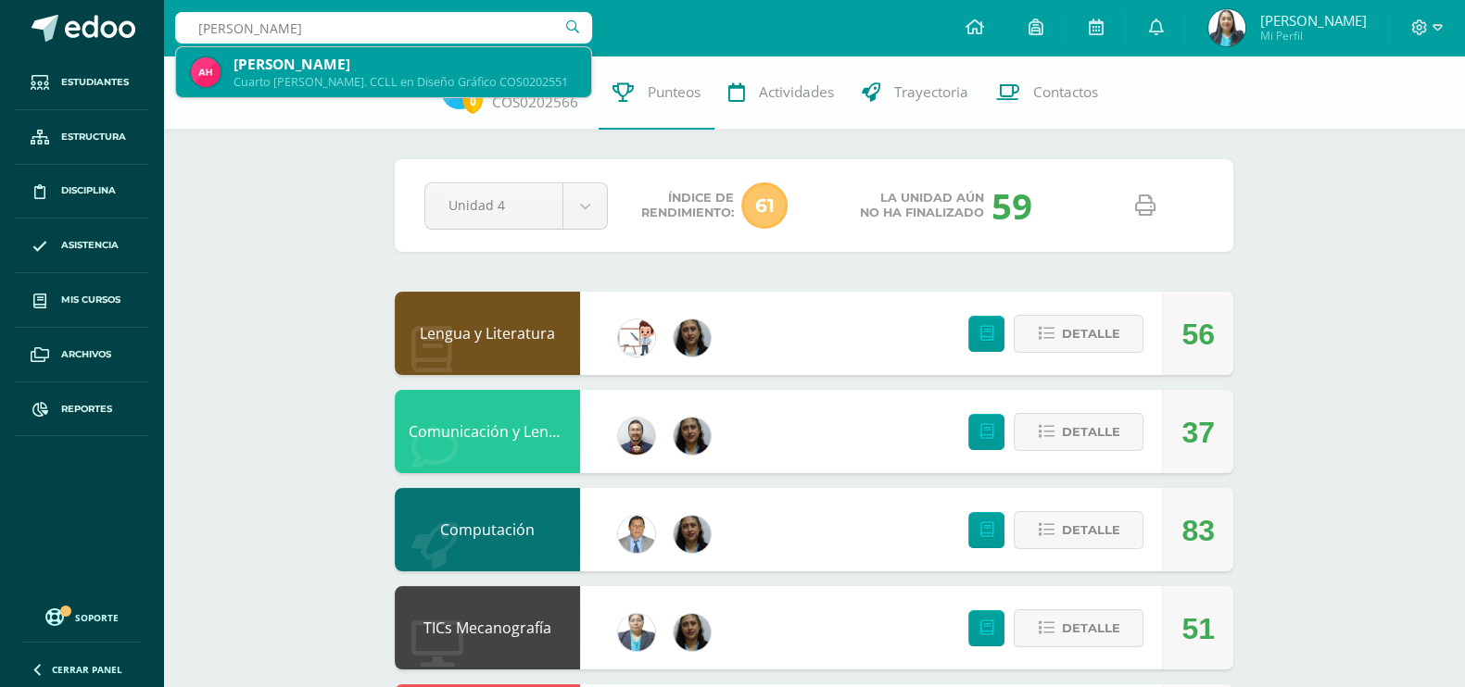
click at [264, 82] on div "Cuarto Bach. CCLL en Diseño Gráfico COS0202551" at bounding box center [404, 82] width 343 height 16
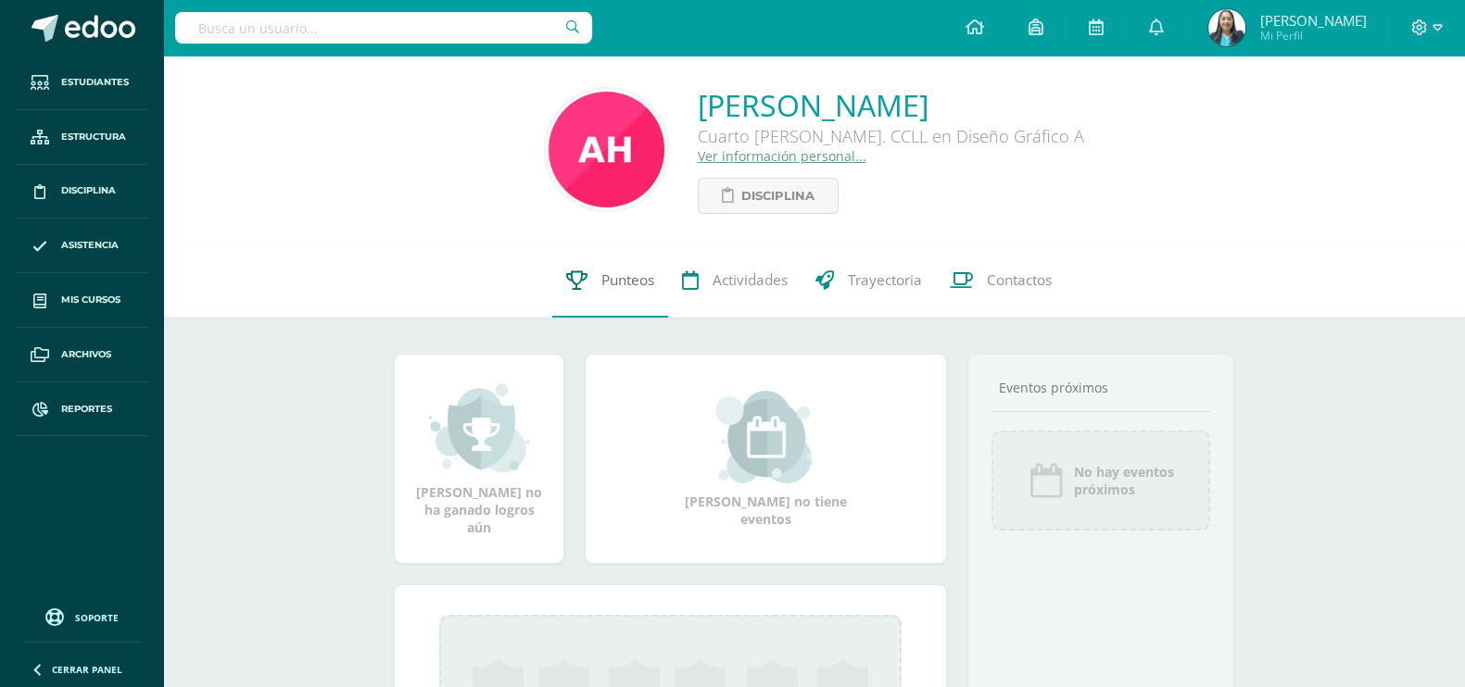
click at [635, 281] on span "Punteos" at bounding box center [627, 279] width 53 height 19
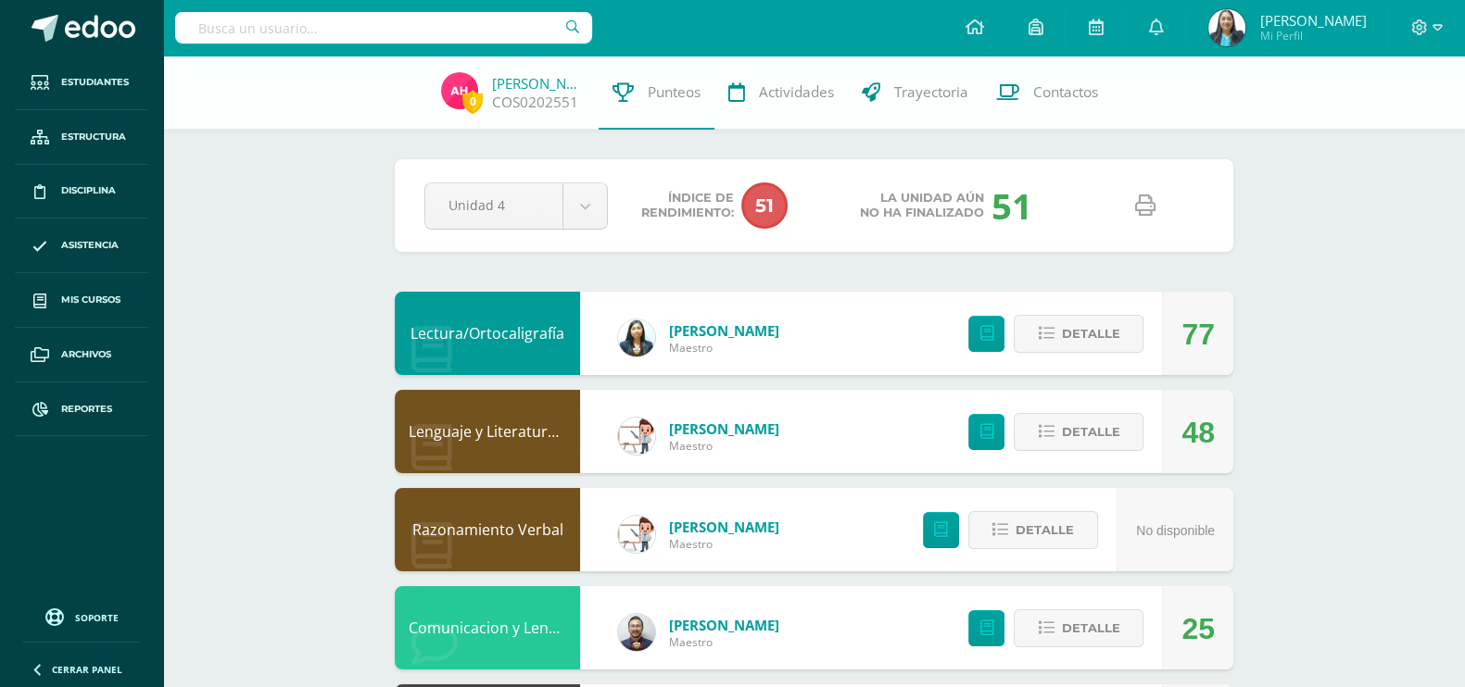
click at [1152, 203] on icon at bounding box center [1145, 205] width 20 height 20
click at [304, 20] on input "text" at bounding box center [383, 27] width 417 height 31
type input "WUENDY"
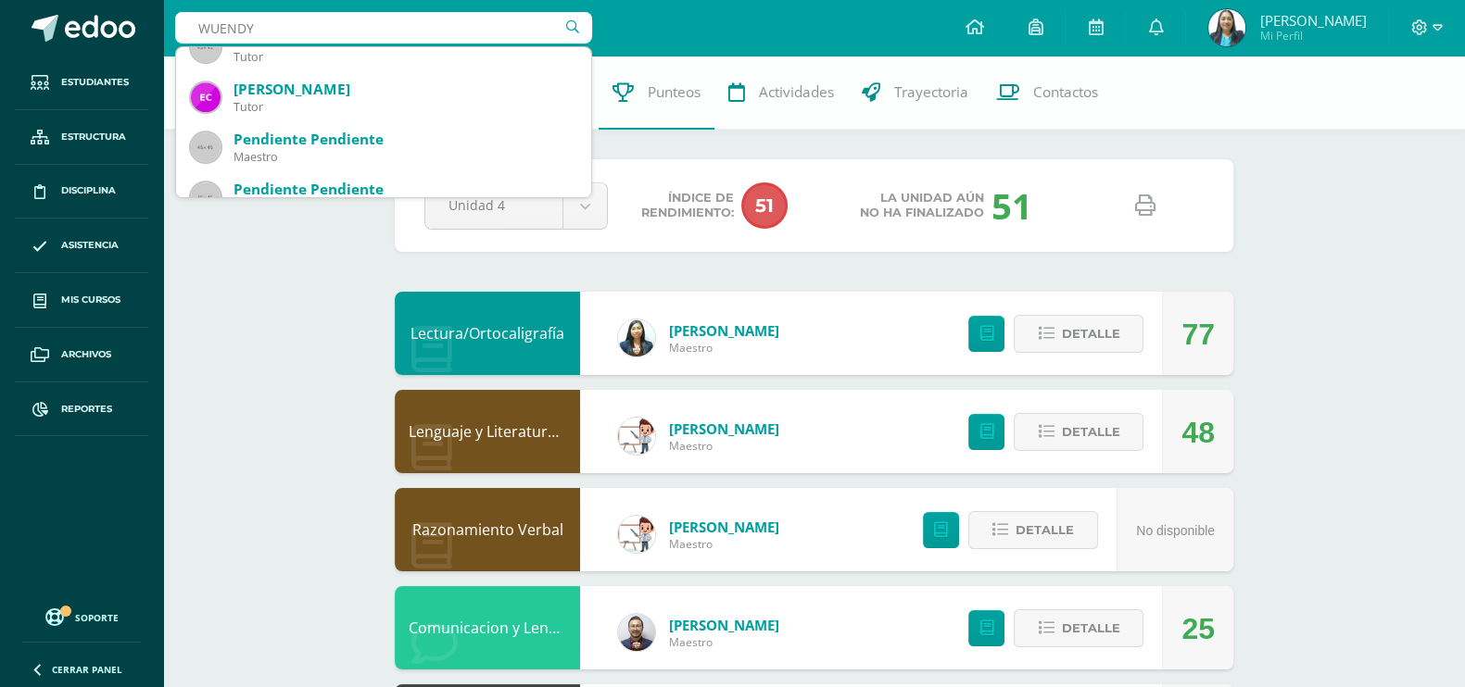
scroll to position [1239, 0]
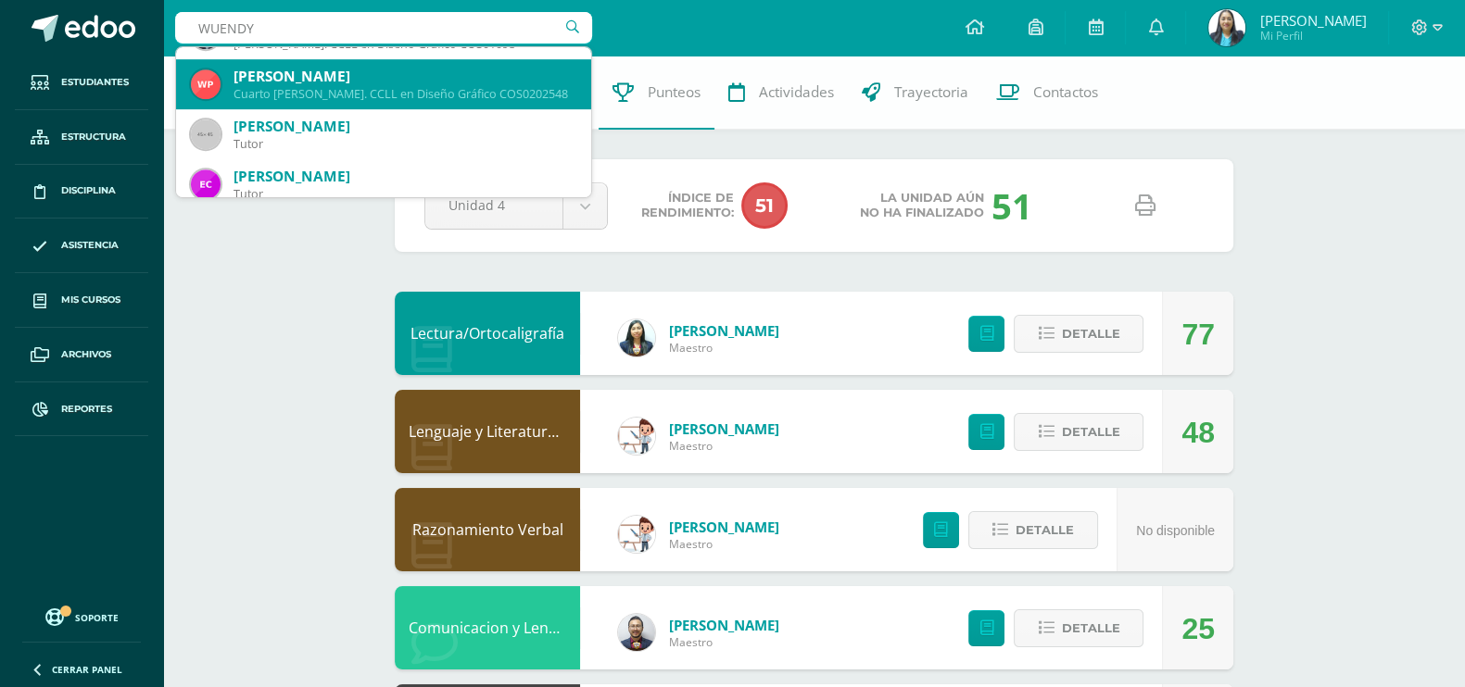
click at [431, 79] on div "Wendy Yesenia Palma Juárez" at bounding box center [404, 76] width 343 height 19
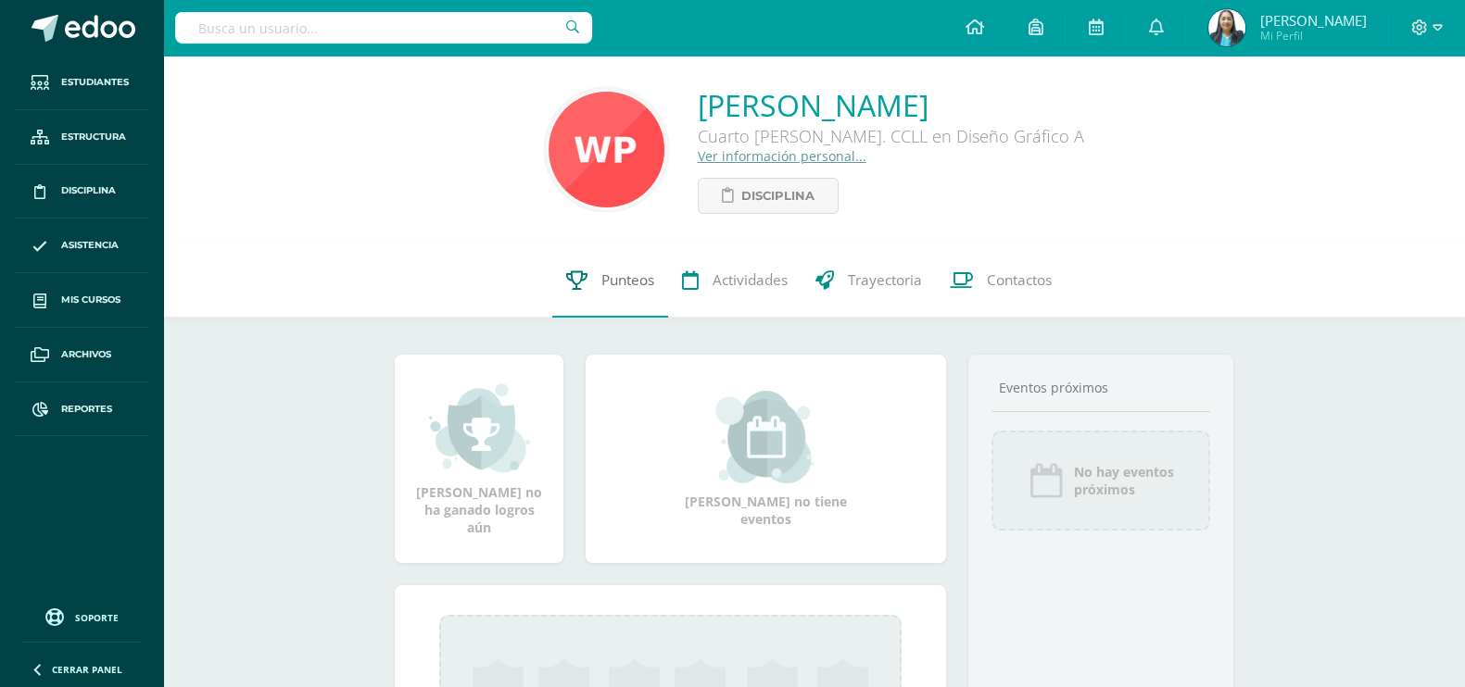
click at [611, 278] on span "Punteos" at bounding box center [627, 279] width 53 height 19
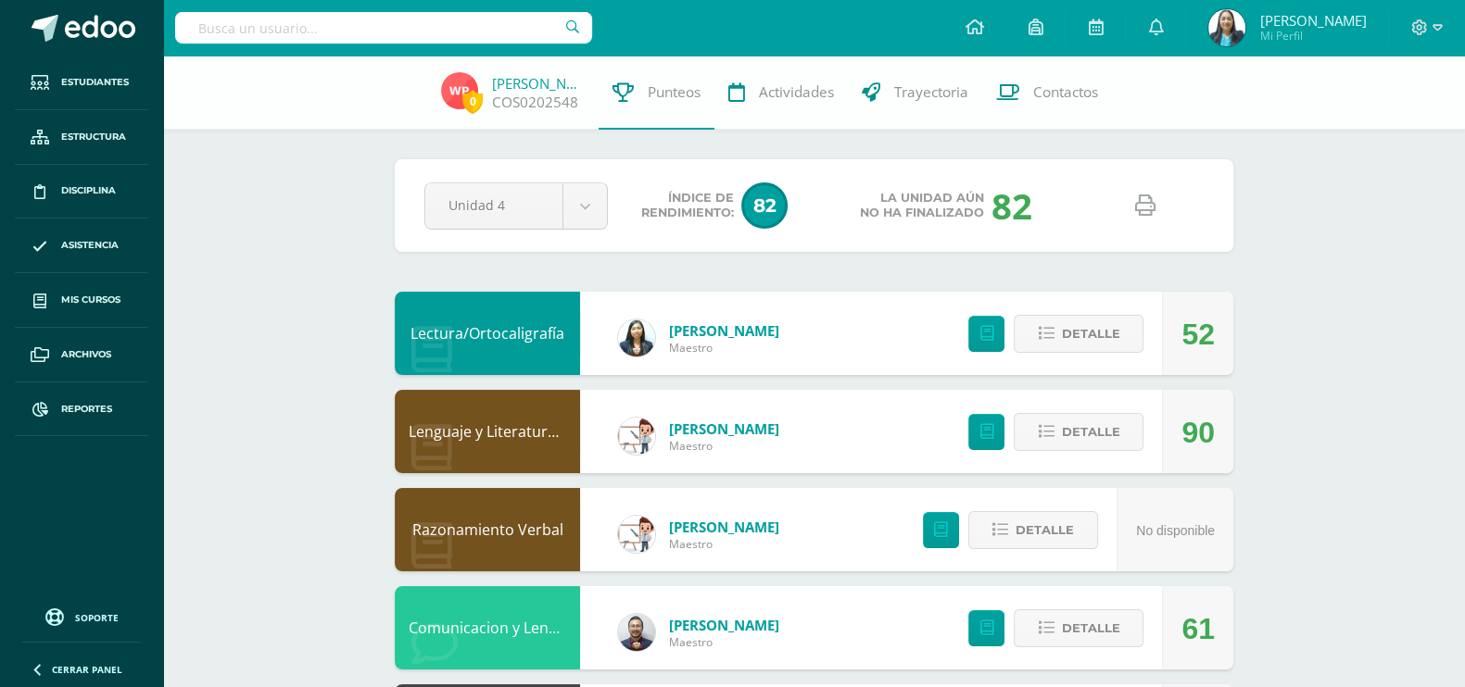
click at [1144, 210] on icon at bounding box center [1145, 205] width 20 height 20
click at [478, 20] on input "text" at bounding box center [383, 27] width 417 height 31
type input "MARIANA"
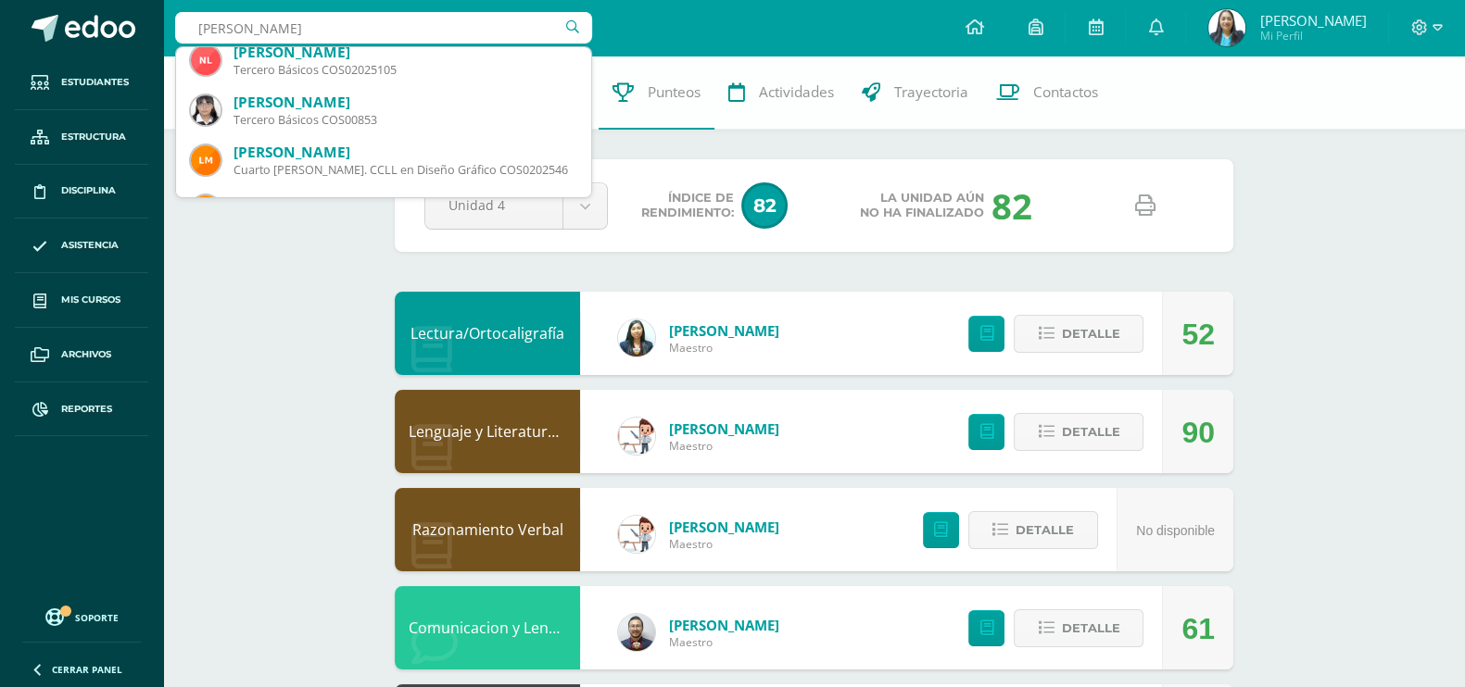
scroll to position [690, 0]
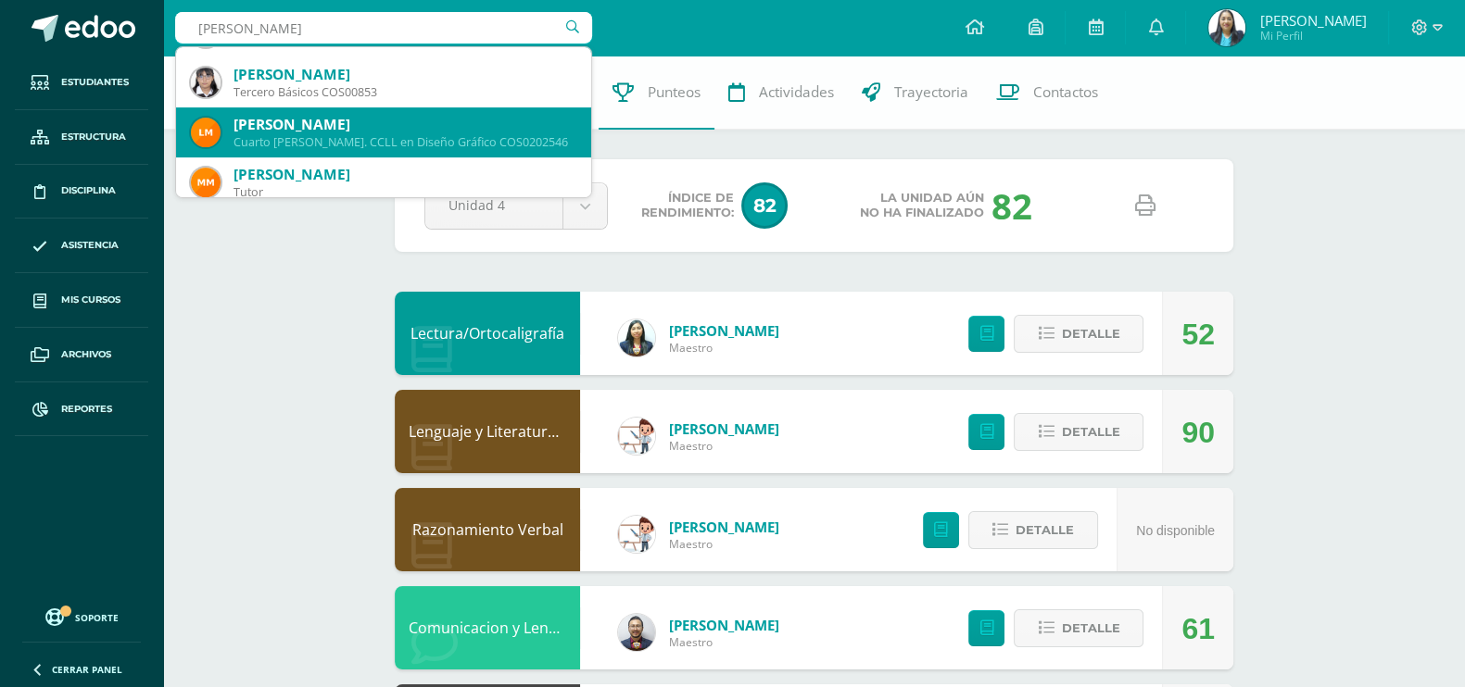
click at [521, 136] on div "Cuarto Bach. CCLL en Diseño Gráfico COS0202546" at bounding box center [404, 142] width 343 height 16
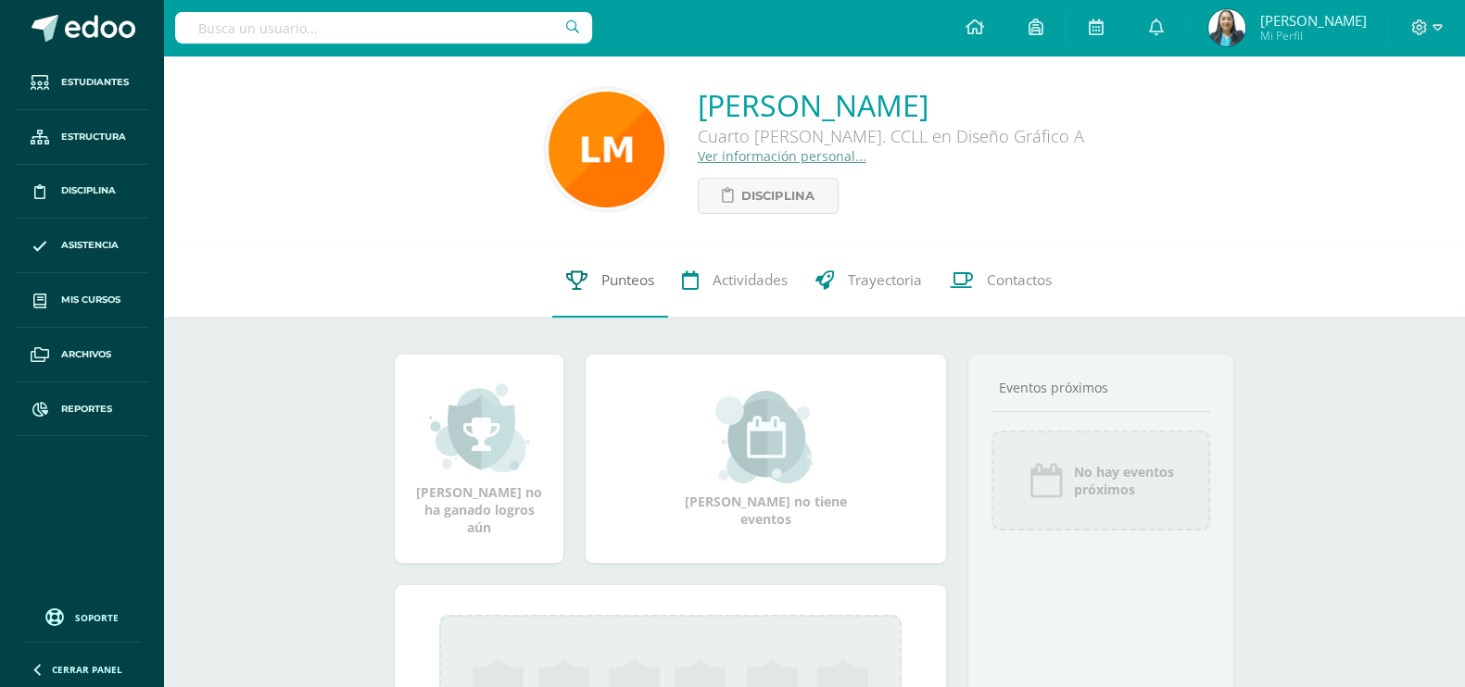
click at [639, 284] on span "Punteos" at bounding box center [627, 279] width 53 height 19
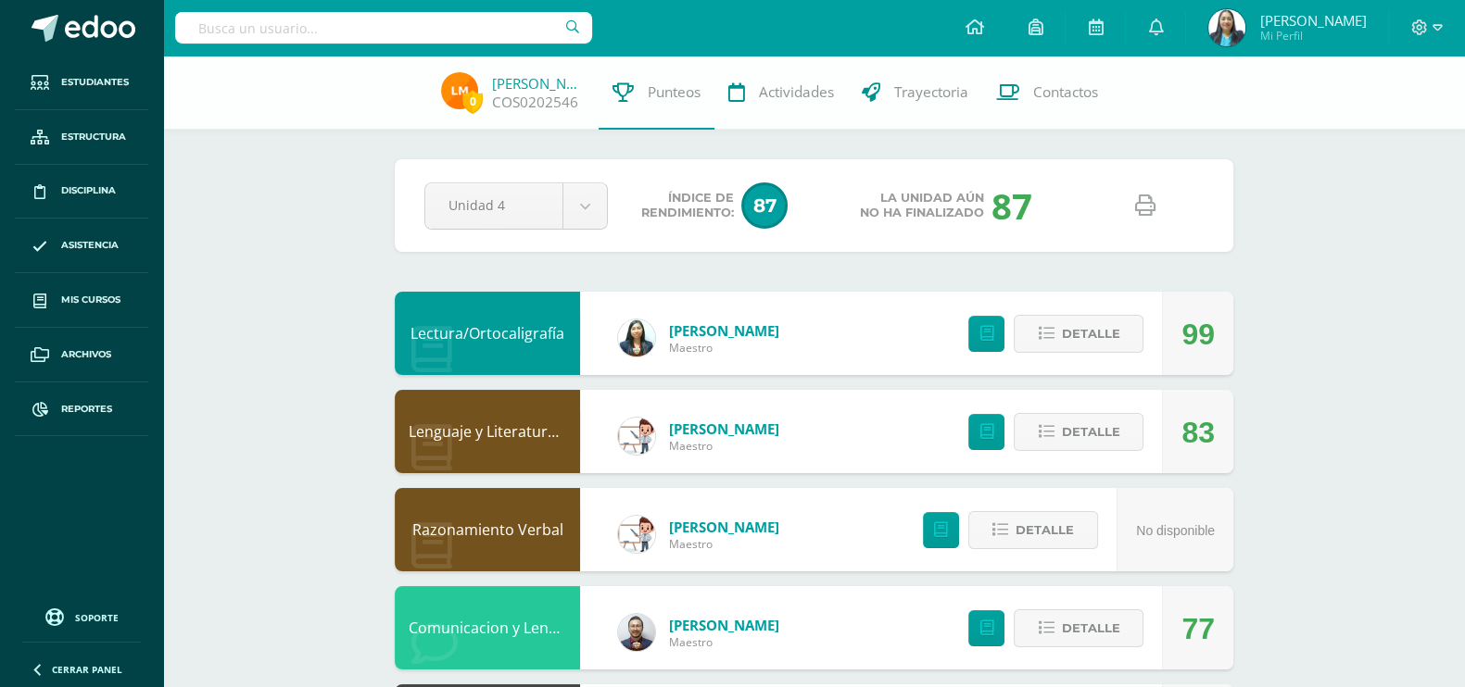
click at [1139, 199] on icon at bounding box center [1145, 205] width 20 height 20
